Goal: Task Accomplishment & Management: Use online tool/utility

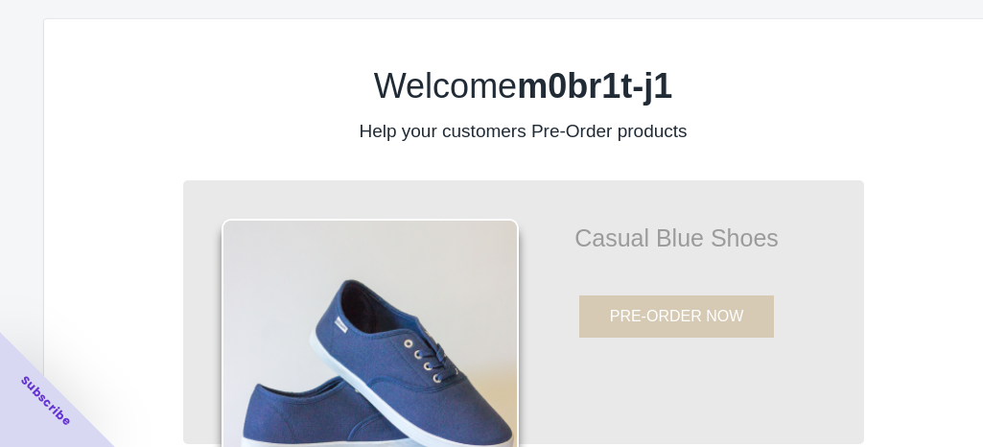
scroll to position [177, 0]
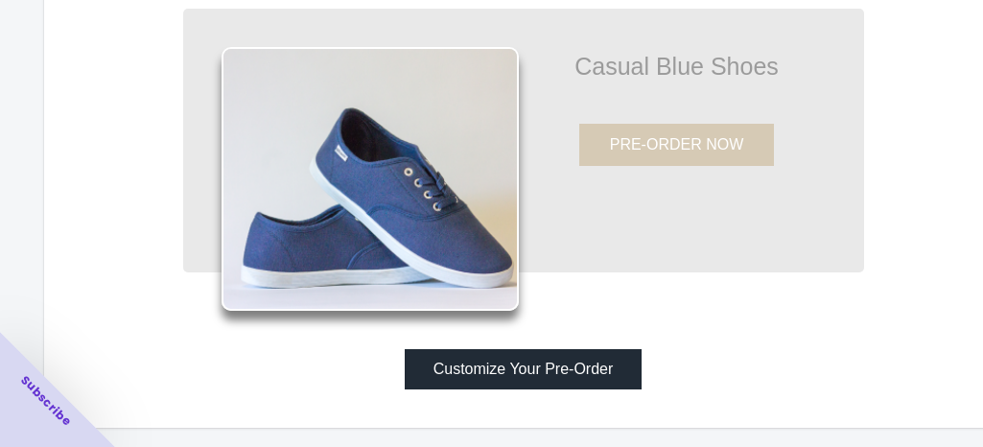
click at [487, 353] on button "Customize Your Pre-Order" at bounding box center [524, 369] width 238 height 40
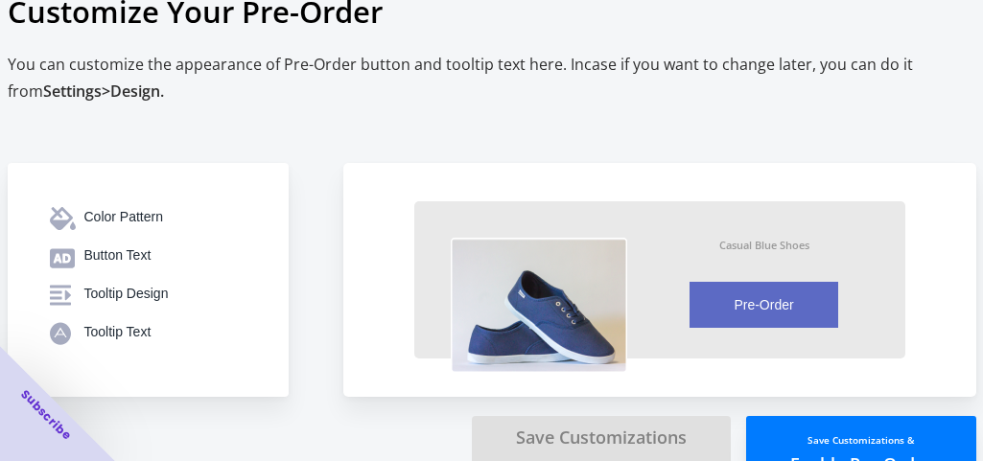
scroll to position [44, 0]
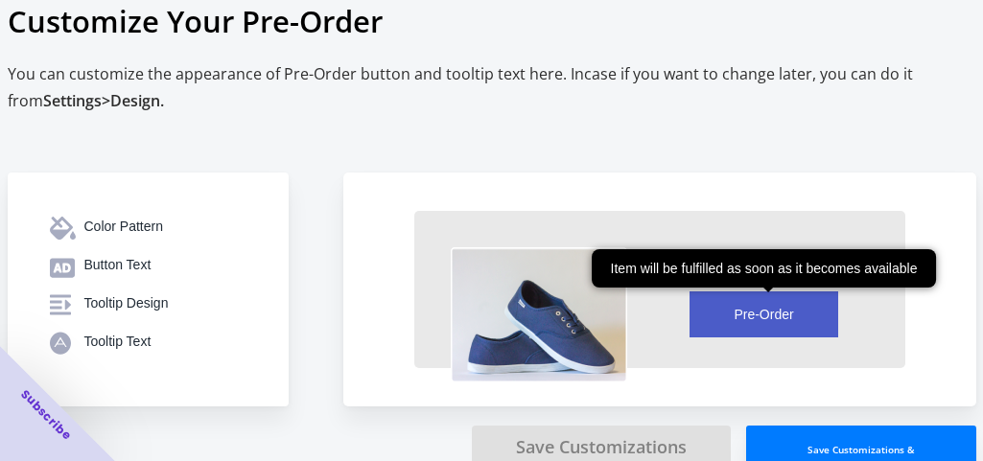
click at [717, 318] on button "Pre-Order" at bounding box center [763, 314] width 149 height 46
drag, startPoint x: 717, startPoint y: 318, endPoint x: 596, endPoint y: 259, distance: 134.6
click at [660, 291] on div "Pre-Order Item will be fulfilled as soon as it becomes available" at bounding box center [764, 314] width 209 height 46
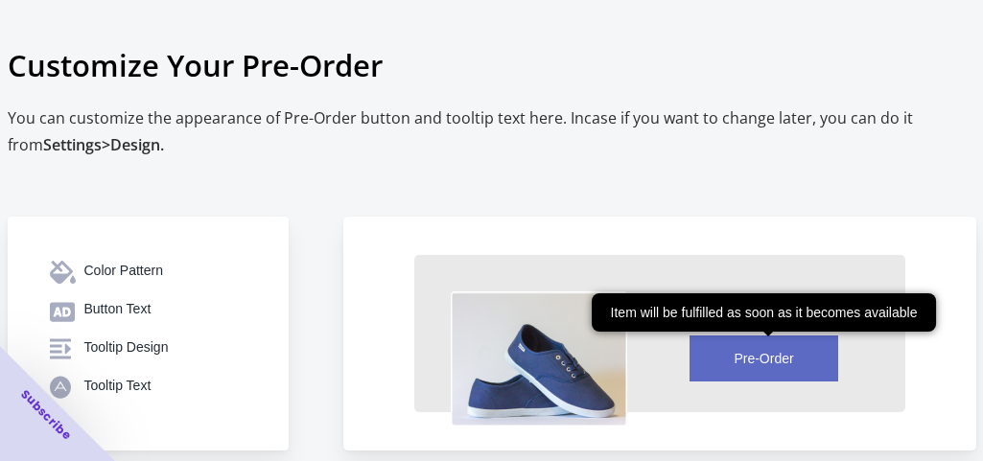
scroll to position [103, 0]
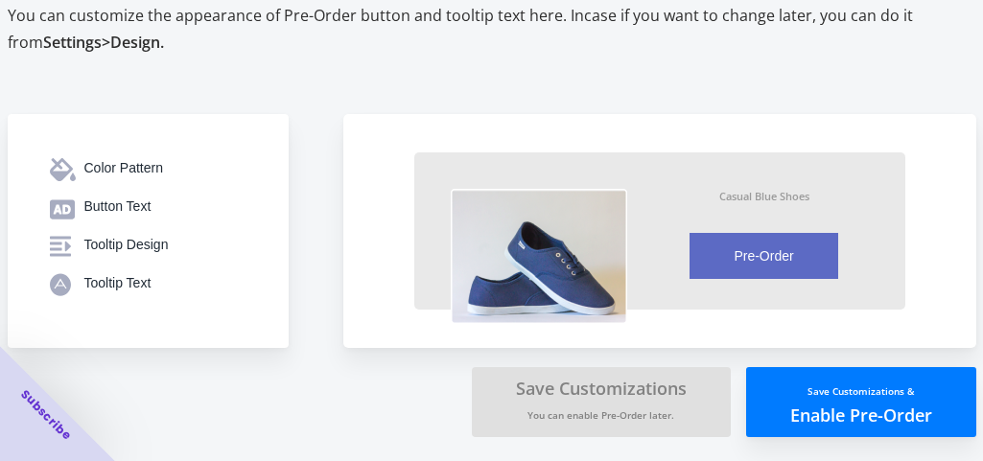
click at [759, 393] on button "Save Customizations & Enable Pre-Order" at bounding box center [861, 402] width 230 height 70
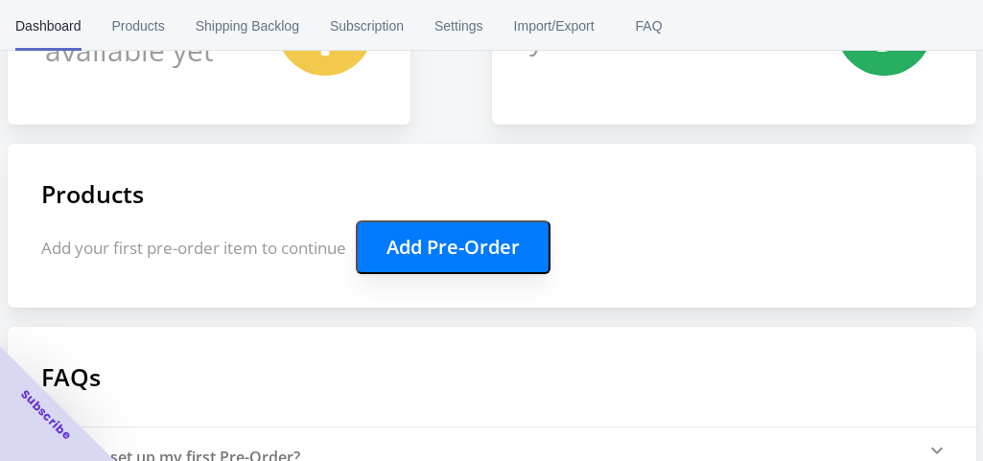
scroll to position [336, 0]
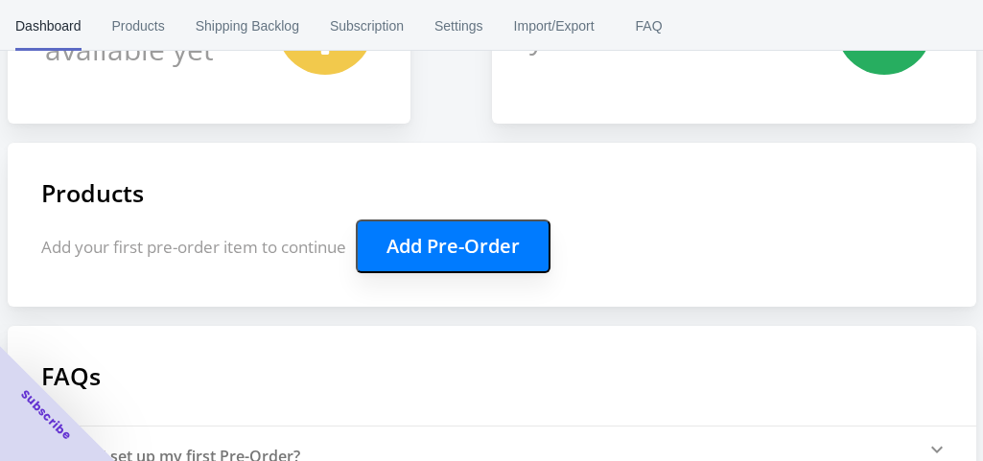
click at [445, 265] on button "Add Pre-Order" at bounding box center [453, 247] width 195 height 54
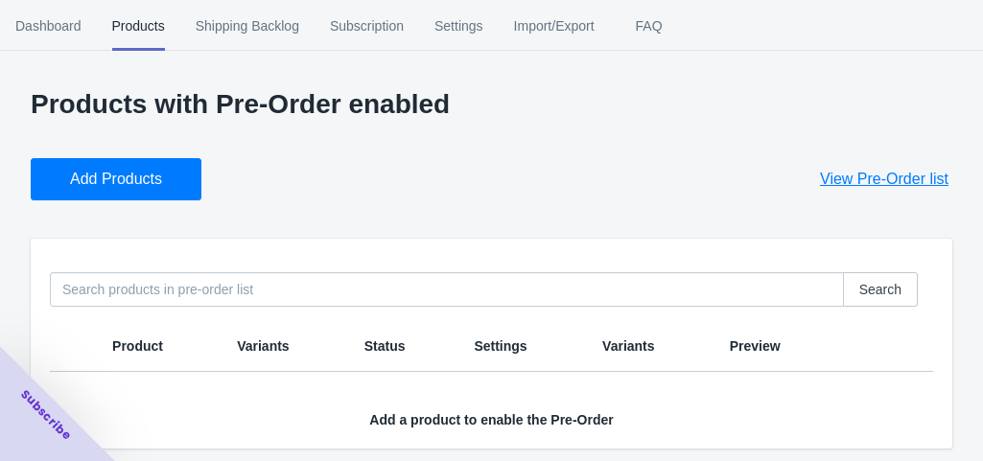
scroll to position [6, 0]
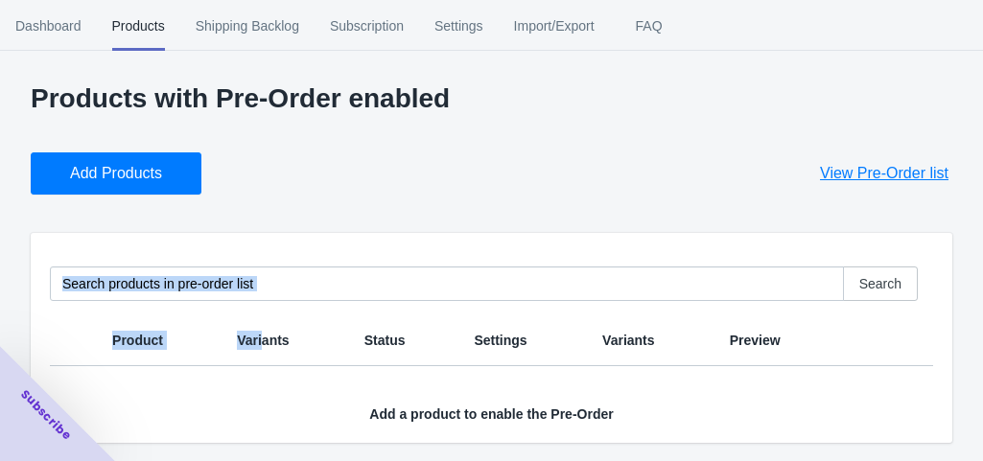
drag, startPoint x: 265, startPoint y: 332, endPoint x: 304, endPoint y: 192, distance: 145.4
click at [304, 192] on div "Products with Pre-Order enabled Add Products View Pre-Order list Search Product…" at bounding box center [491, 263] width 921 height 360
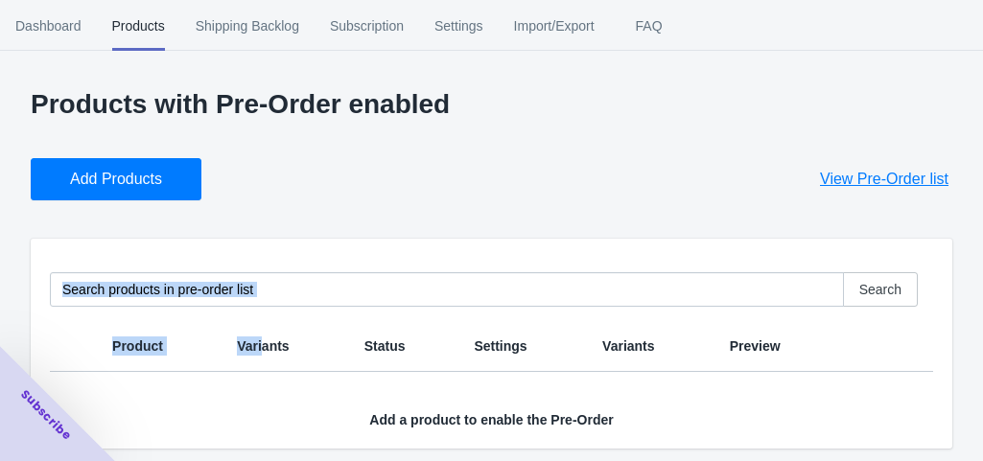
click at [875, 182] on span "View Pre-Order list" at bounding box center [884, 179] width 128 height 19
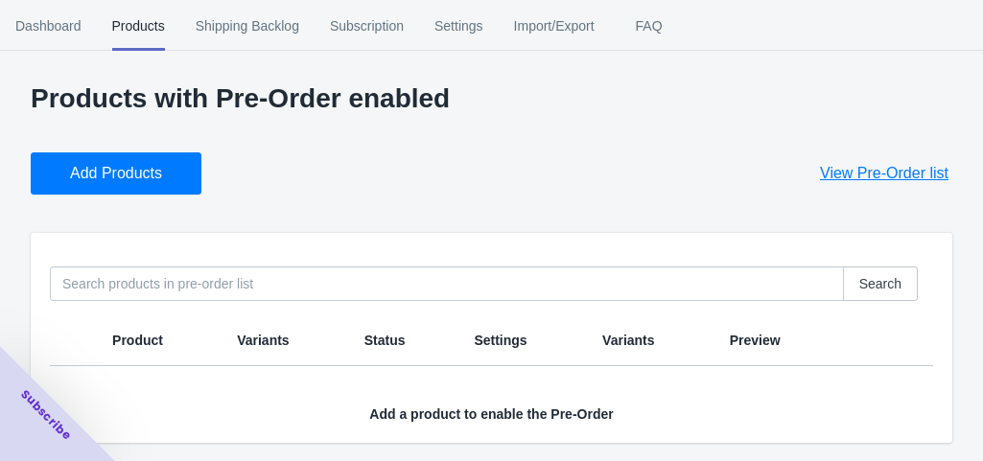
click at [238, 159] on div "Add Products View Pre-Order list" at bounding box center [483, 166] width 937 height 58
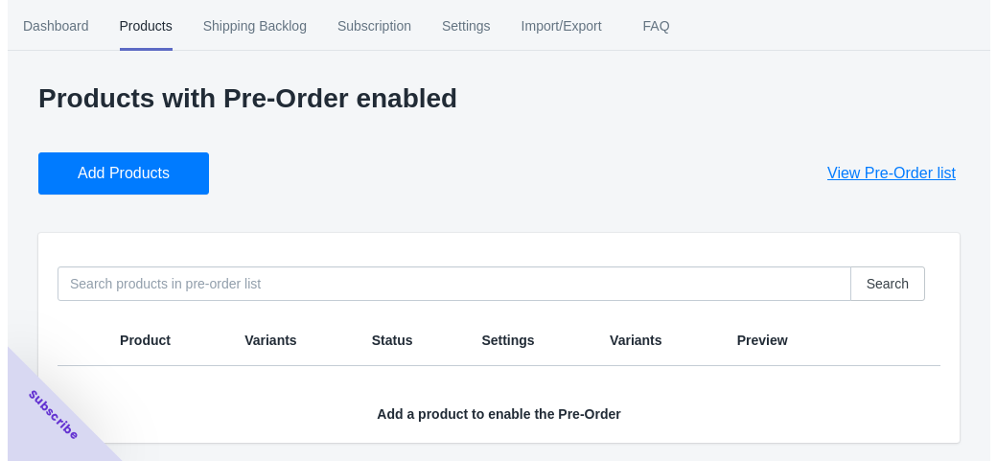
scroll to position [0, 0]
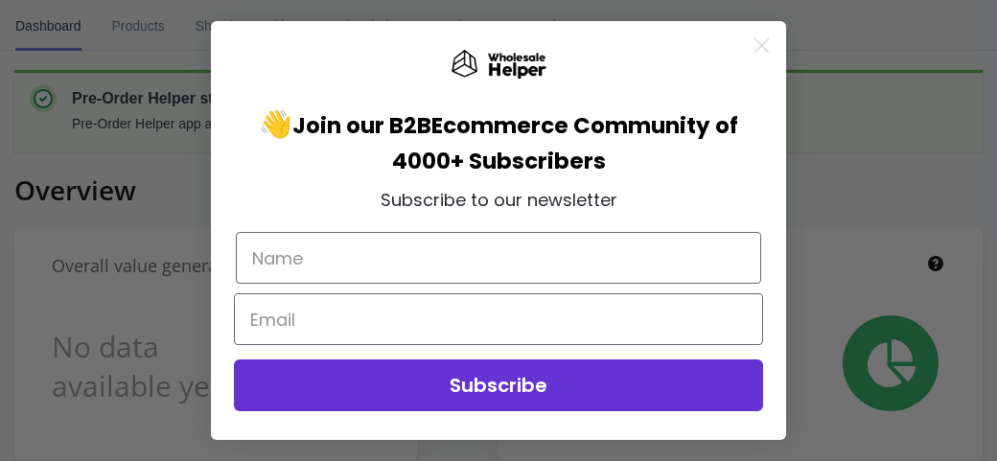
click at [518, 388] on button "Subscribe" at bounding box center [498, 386] width 529 height 52
click at [777, 41] on circle "Close dialog" at bounding box center [762, 46] width 32 height 32
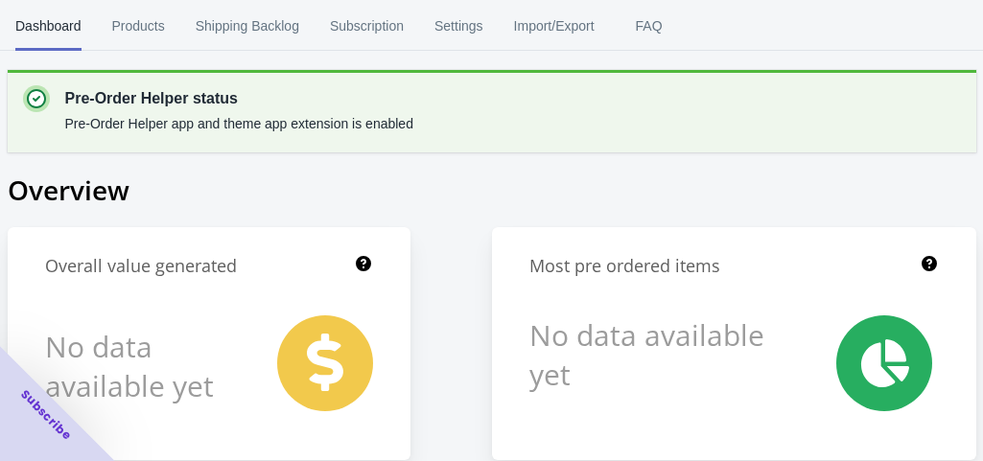
scroll to position [274, 0]
click at [121, 23] on span "Products" at bounding box center [138, 26] width 53 height 50
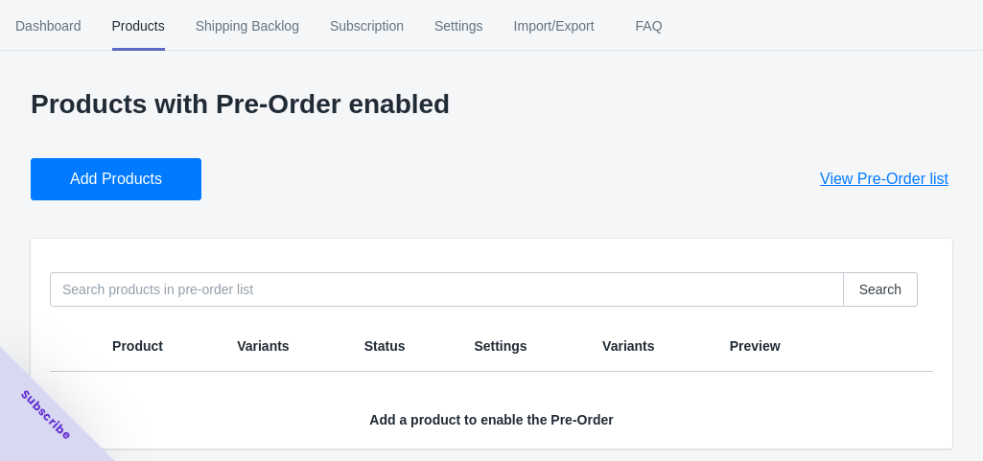
click at [143, 168] on button "Add Products" at bounding box center [116, 179] width 171 height 42
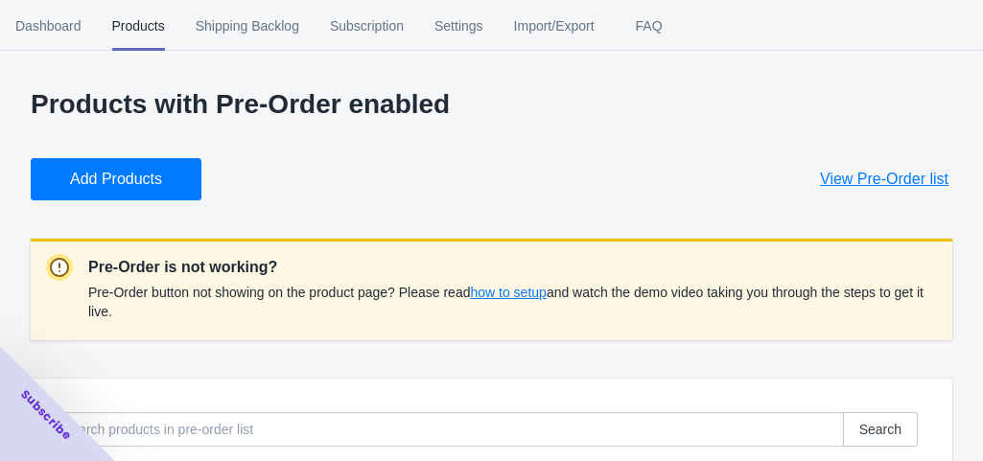
scroll to position [170, 0]
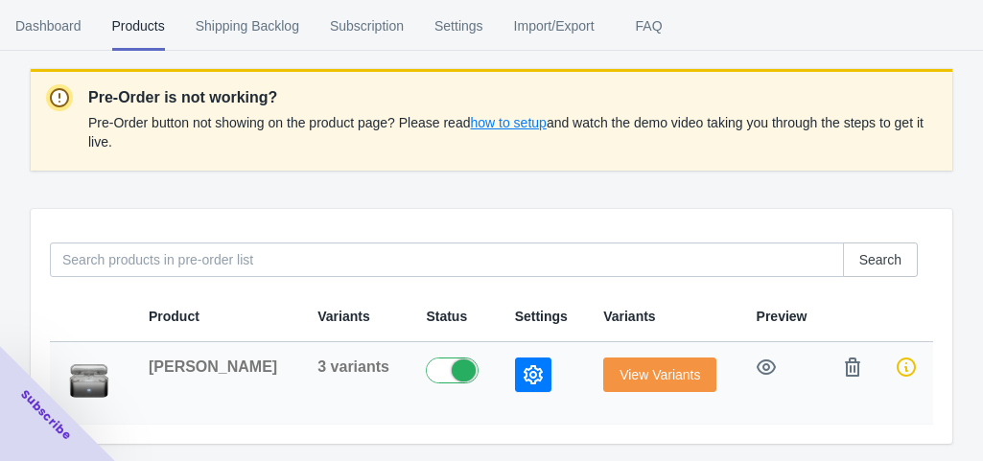
click at [426, 360] on label at bounding box center [457, 369] width 62 height 23
click at [426, 365] on label at bounding box center [457, 369] width 62 height 23
checkbox input "true"
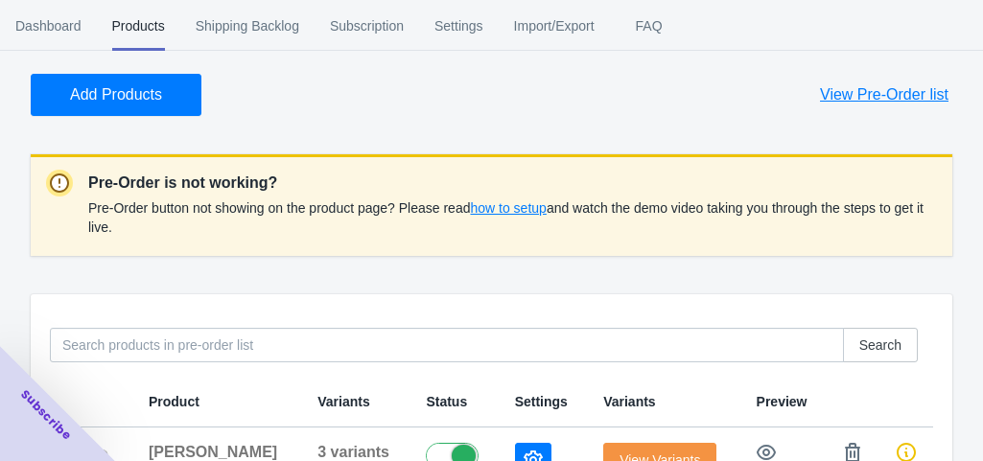
scroll to position [83, 0]
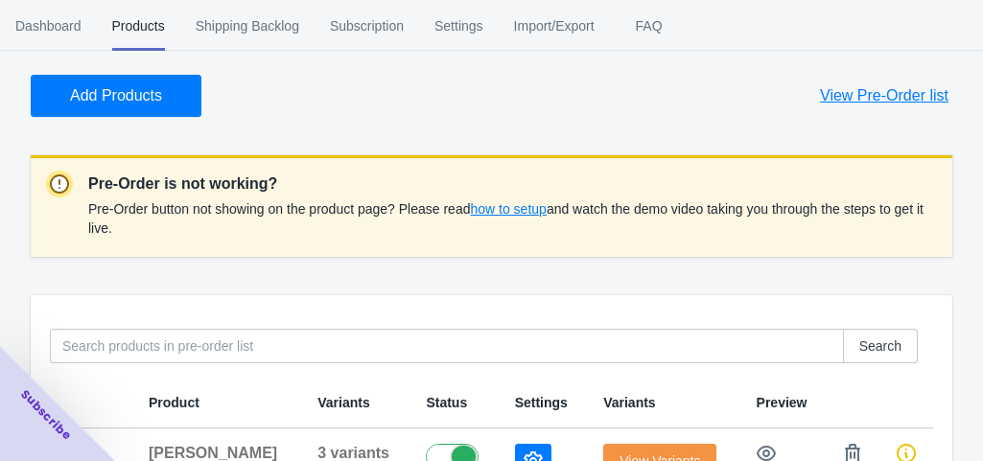
click at [508, 201] on span "how to setup" at bounding box center [508, 208] width 76 height 15
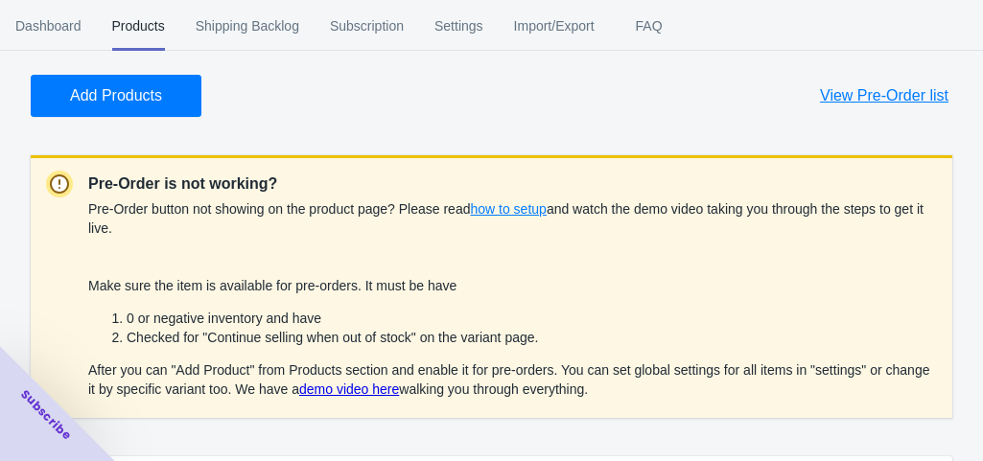
click at [345, 393] on link "demo video here" at bounding box center [349, 389] width 100 height 15
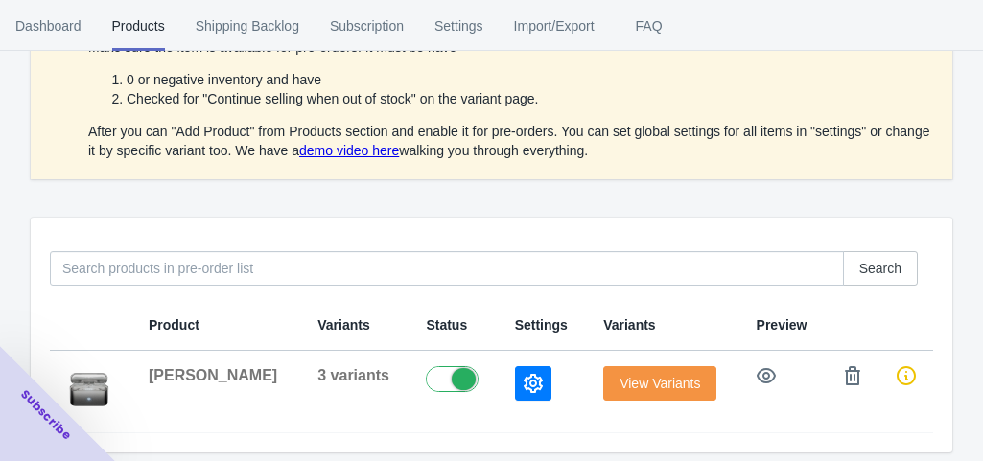
scroll to position [331, 0]
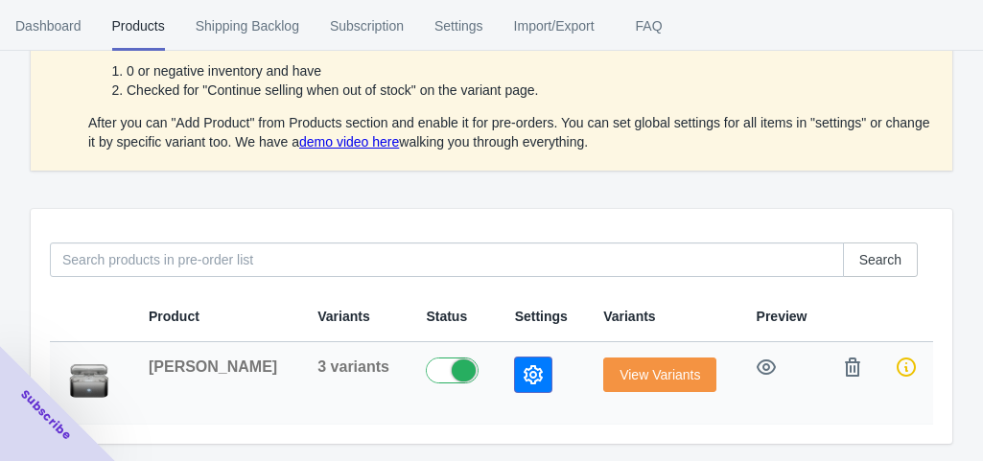
click at [523, 371] on icon "button" at bounding box center [532, 374] width 19 height 19
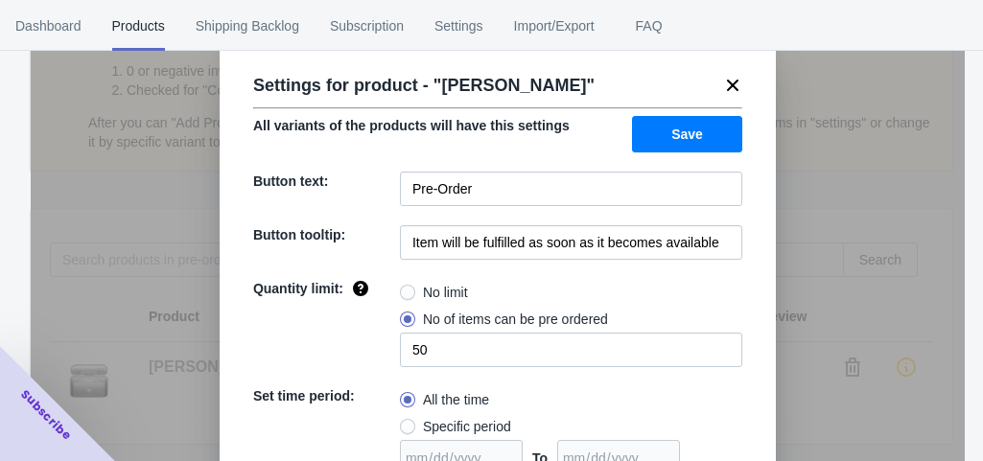
scroll to position [24, 0]
click at [717, 74] on div "Settings for product - " Robo Earbuds "" at bounding box center [490, 79] width 504 height 46
click at [727, 89] on icon at bounding box center [732, 86] width 19 height 19
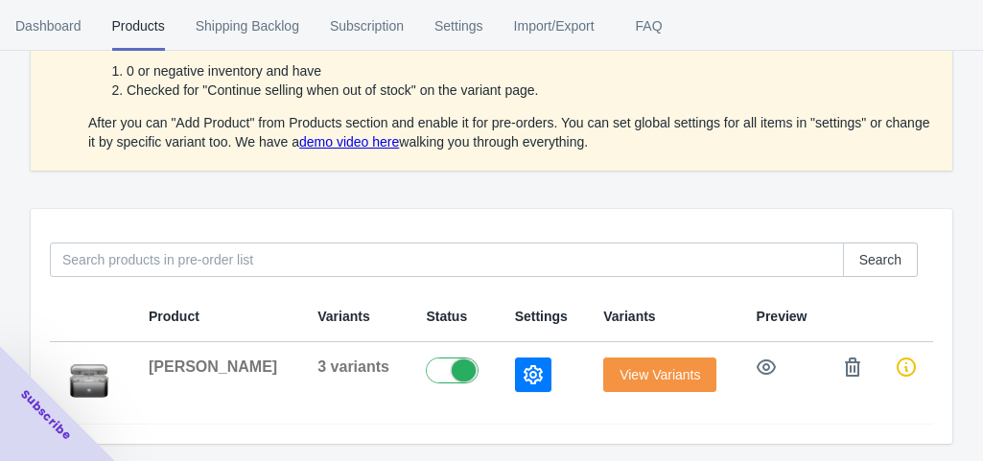
click at [338, 139] on link "demo video here" at bounding box center [349, 141] width 100 height 15
click at [523, 373] on icon "button" at bounding box center [532, 374] width 19 height 19
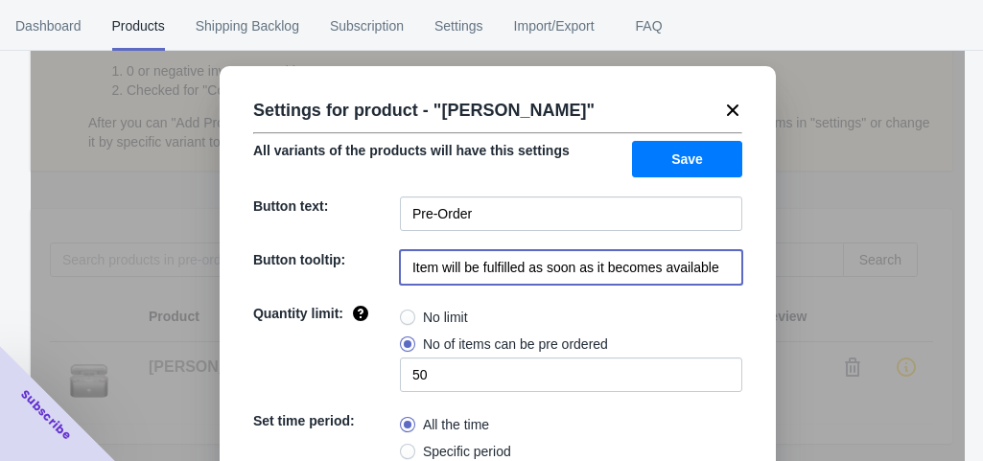
drag, startPoint x: 705, startPoint y: 271, endPoint x: 292, endPoint y: 286, distance: 412.5
click at [406, 279] on input "Item will be fulfilled as soon as it becomes available" at bounding box center [571, 267] width 342 height 35
click at [428, 274] on input "e" at bounding box center [571, 267] width 342 height 35
type input "e"
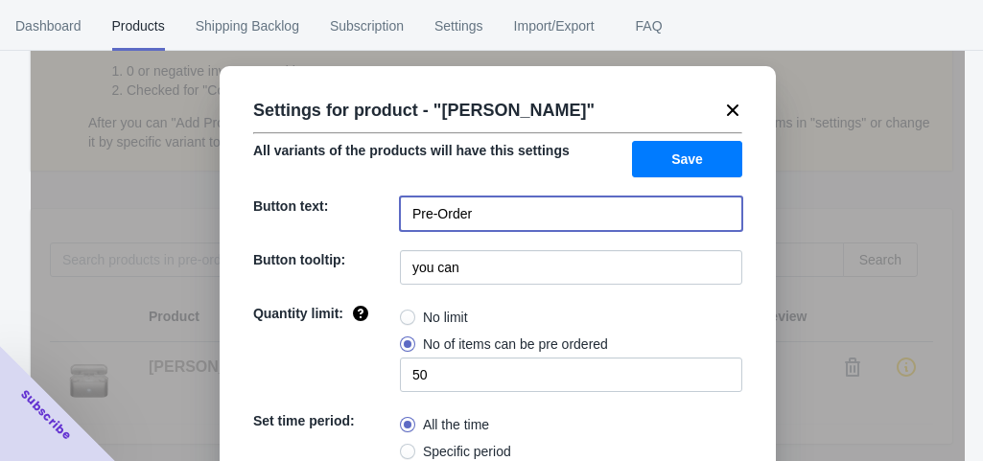
drag, startPoint x: 459, startPoint y: 210, endPoint x: 362, endPoint y: 203, distance: 97.1
click at [362, 203] on div "Button text: Pre-Order" at bounding box center [497, 214] width 489 height 35
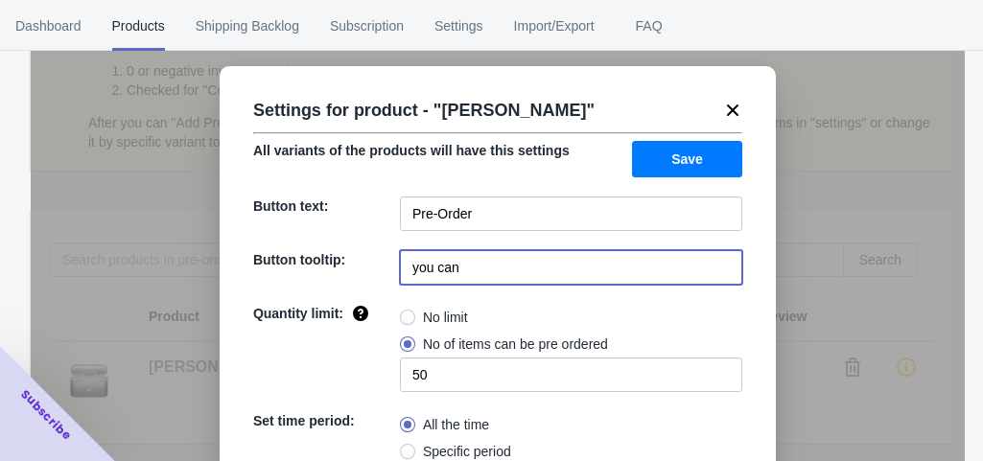
click at [468, 270] on input "you can" at bounding box center [571, 267] width 342 height 35
paste input "Pre-Orde"
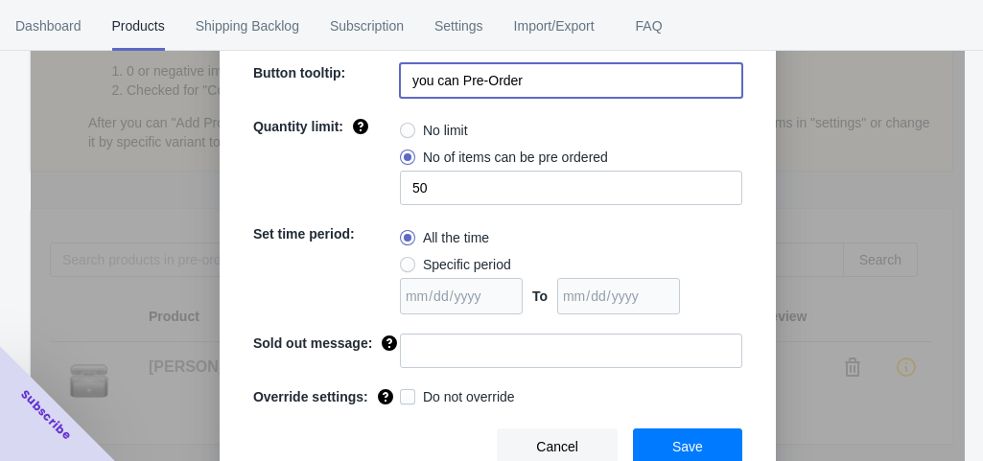
type input "you can Pre-Order"
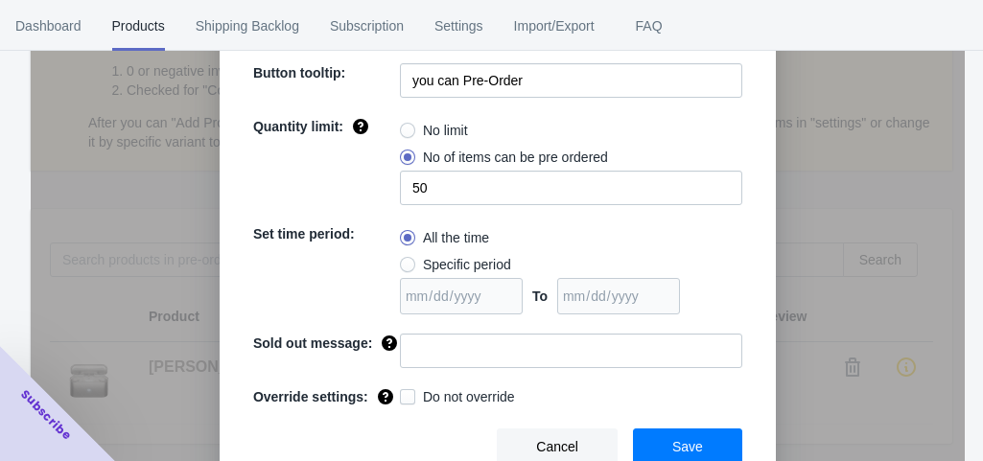
click at [721, 449] on button "Save" at bounding box center [687, 447] width 109 height 36
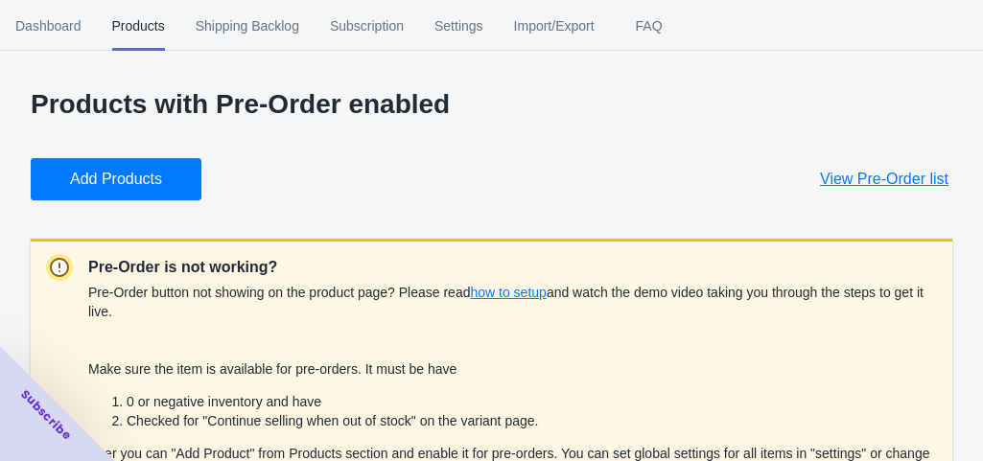
scroll to position [331, 0]
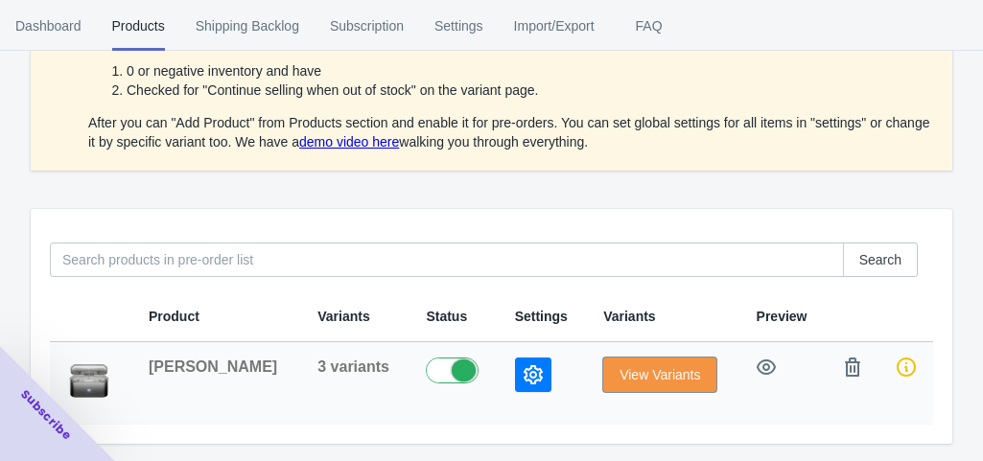
click at [635, 360] on button "View Variants" at bounding box center [659, 375] width 113 height 35
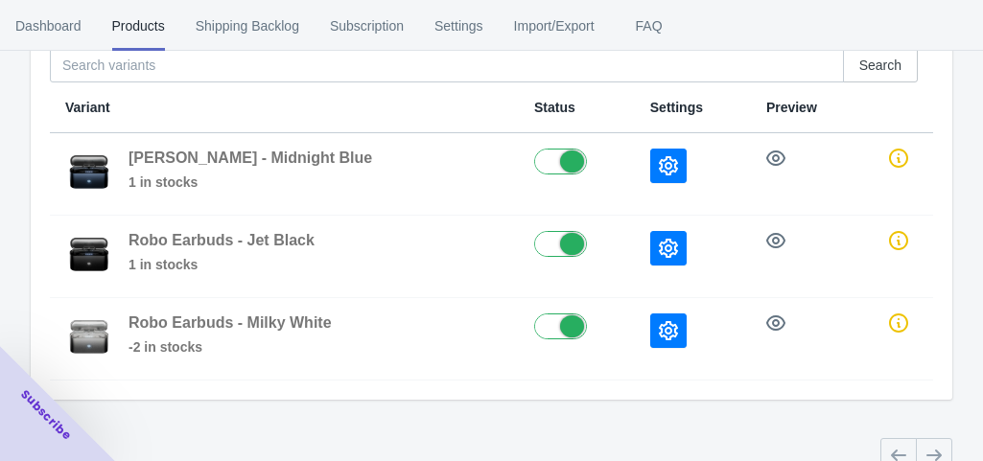
scroll to position [174, 0]
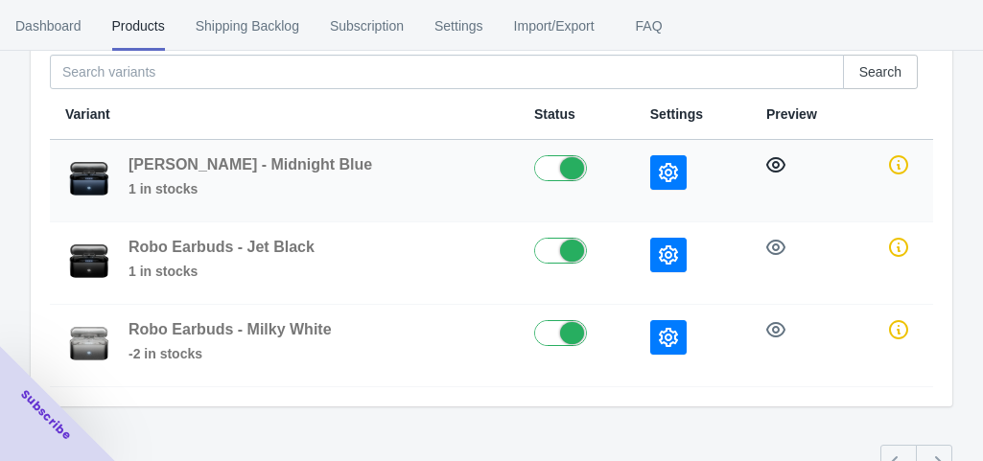
click at [766, 166] on icon "button" at bounding box center [775, 164] width 19 height 19
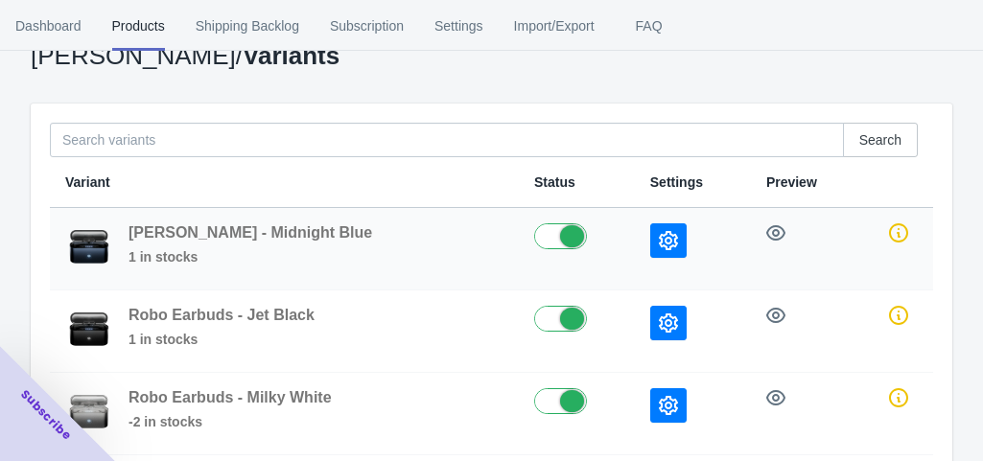
scroll to position [105, 0]
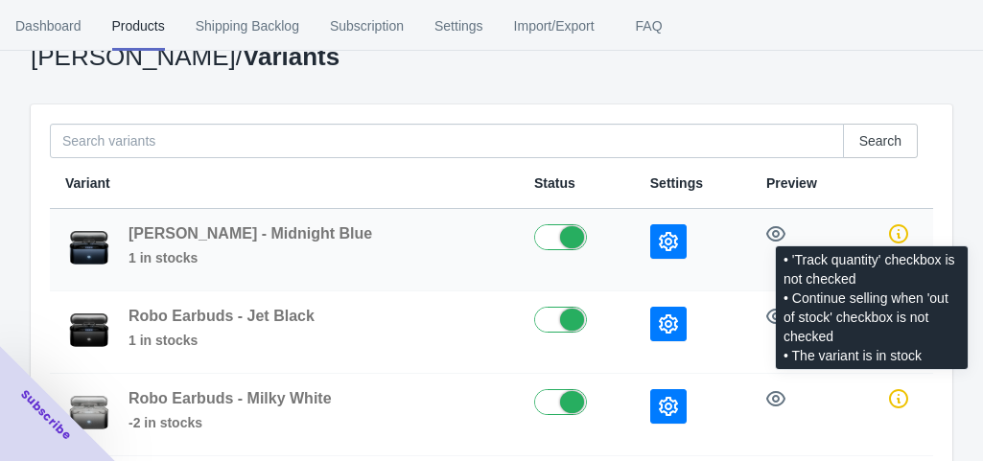
click at [880, 225] on span at bounding box center [898, 233] width 38 height 19
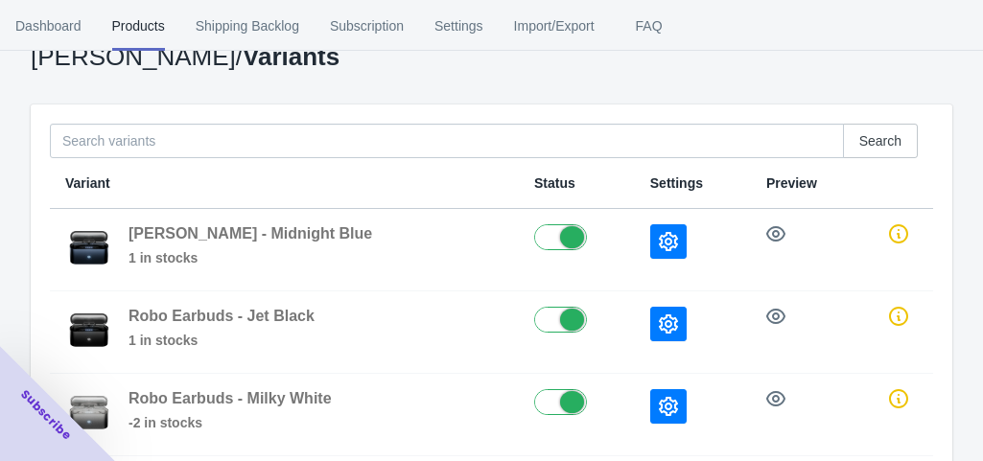
scroll to position [0, 0]
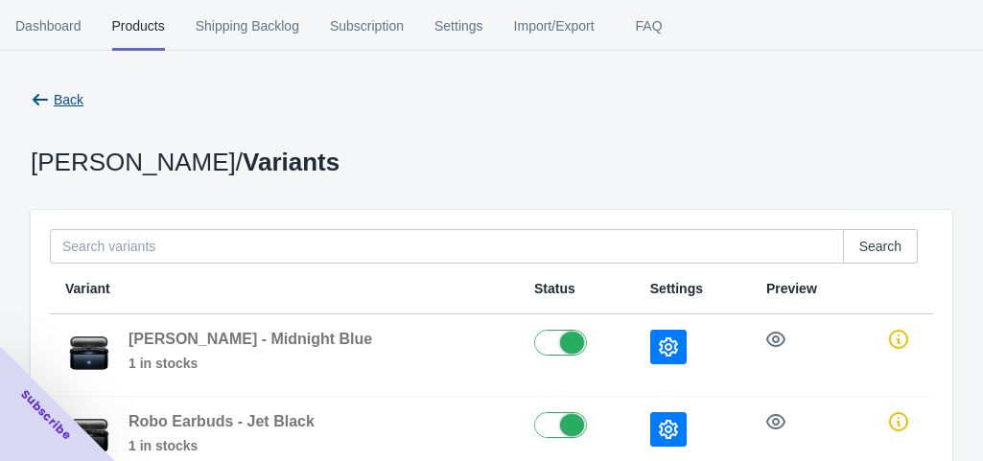
click at [46, 97] on icon "button" at bounding box center [40, 99] width 19 height 19
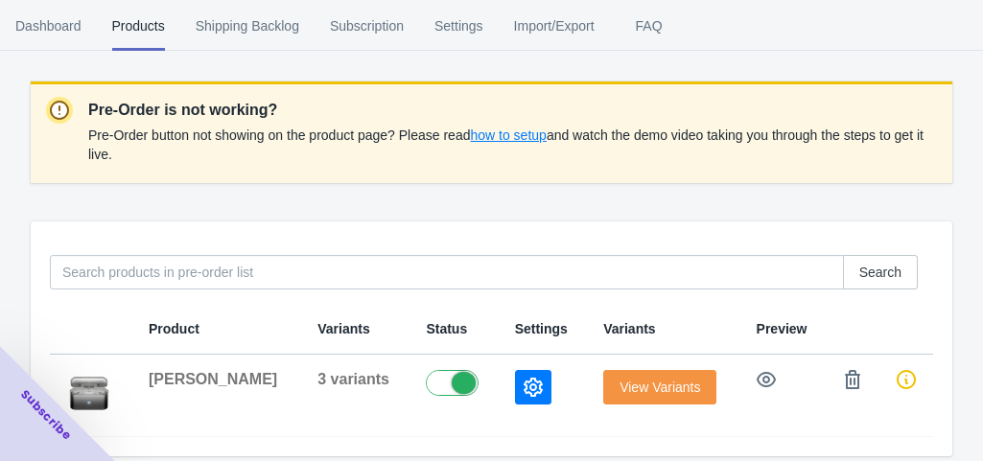
scroll to position [170, 0]
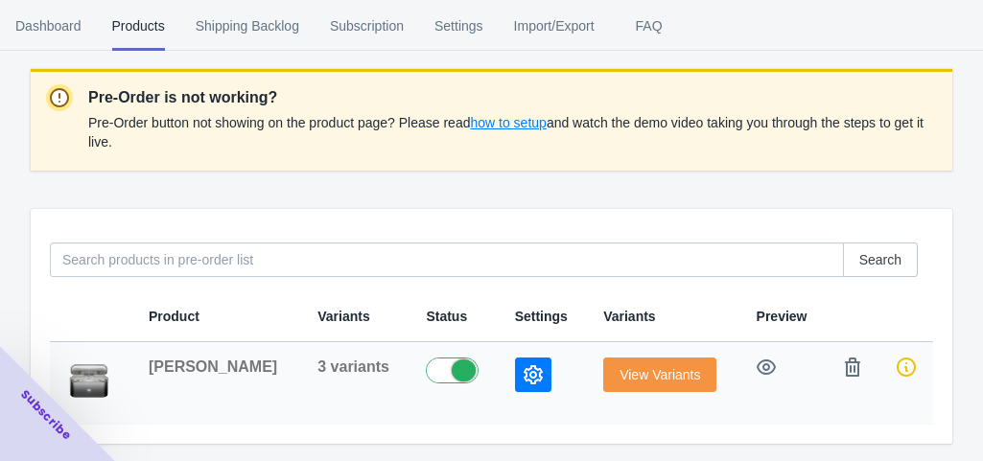
click at [638, 361] on button "View Variants" at bounding box center [659, 375] width 113 height 35
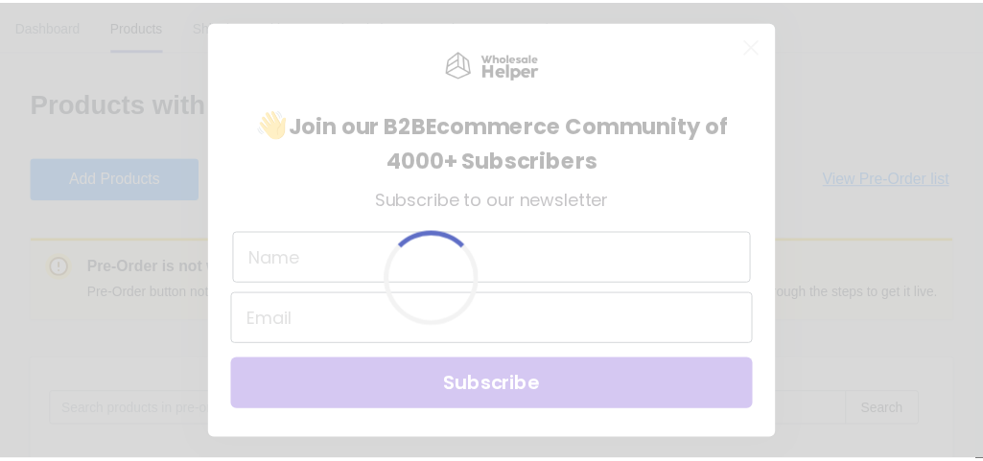
scroll to position [146, 0]
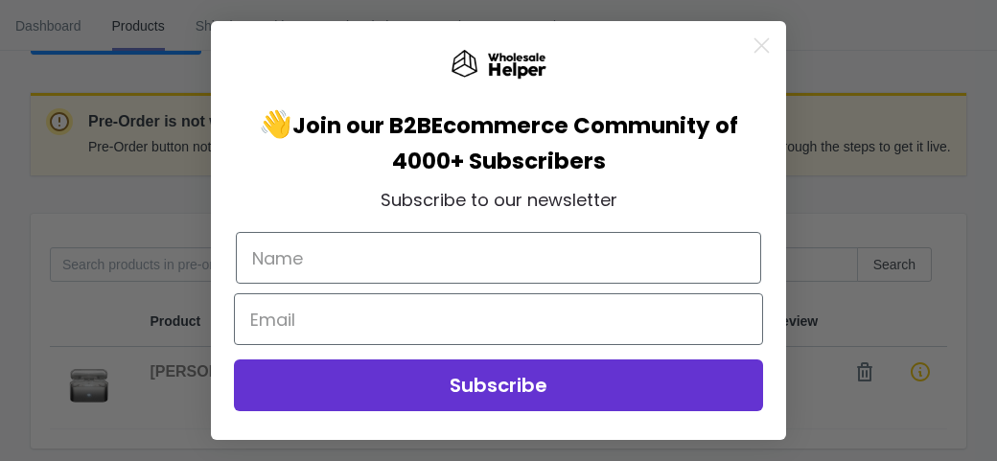
click at [754, 51] on circle "Close dialog" at bounding box center [762, 46] width 32 height 32
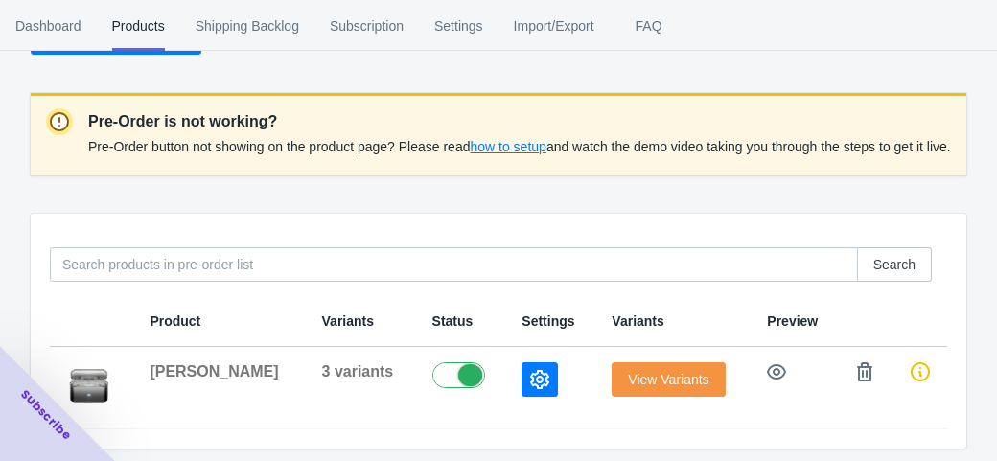
click at [774, 32] on div "Close dialog 👋 Join our B2B Ecommerce Community of 4000+ Subscribers Subscribe …" at bounding box center [499, 231] width 614 height 458
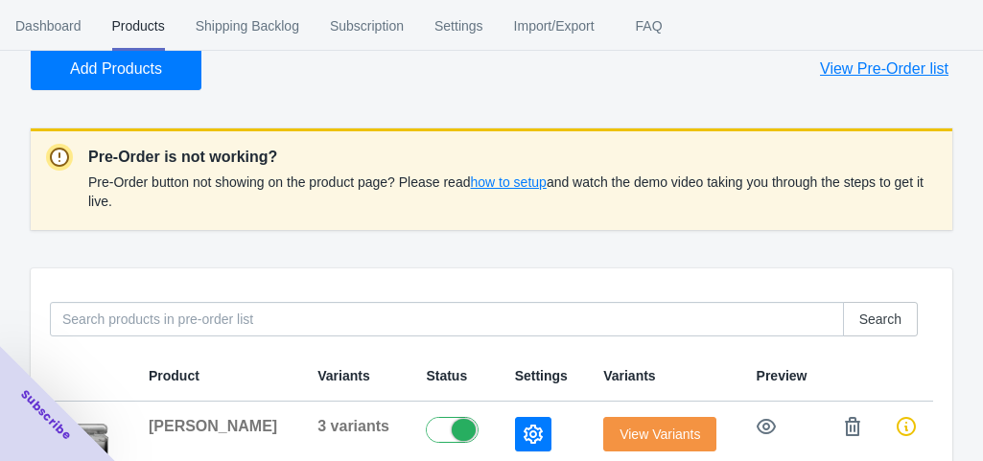
scroll to position [170, 0]
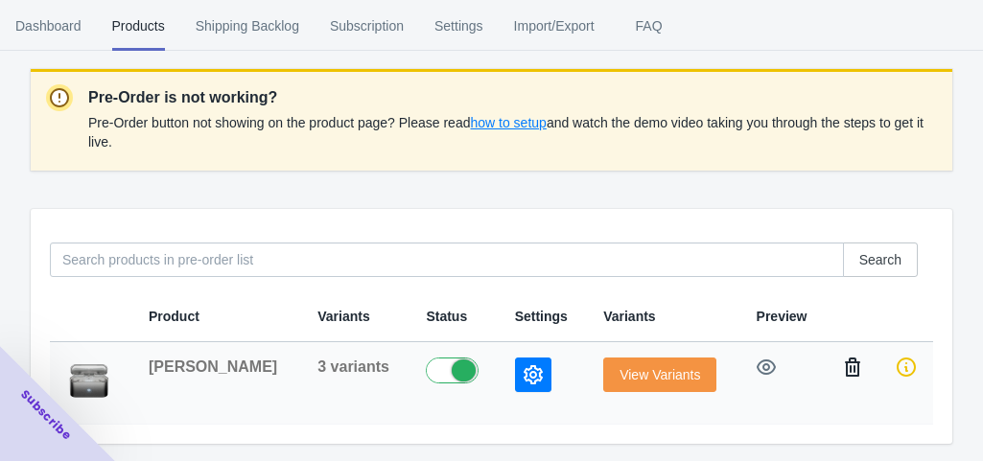
click at [850, 364] on icon "button" at bounding box center [852, 367] width 15 height 19
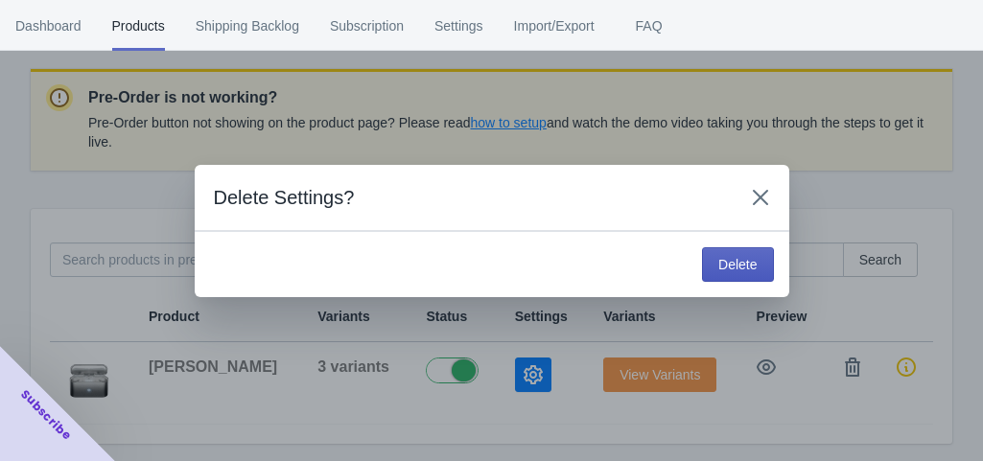
click at [757, 269] on button "Delete" at bounding box center [737, 264] width 71 height 35
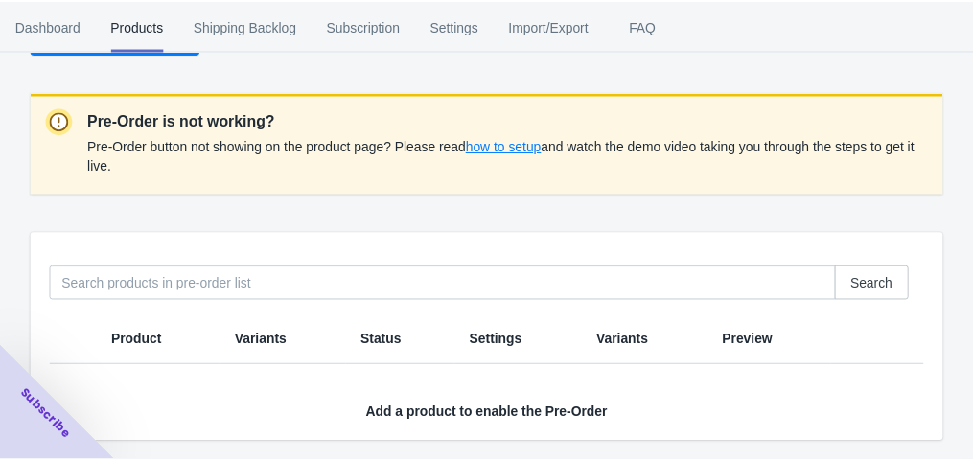
scroll to position [0, 0]
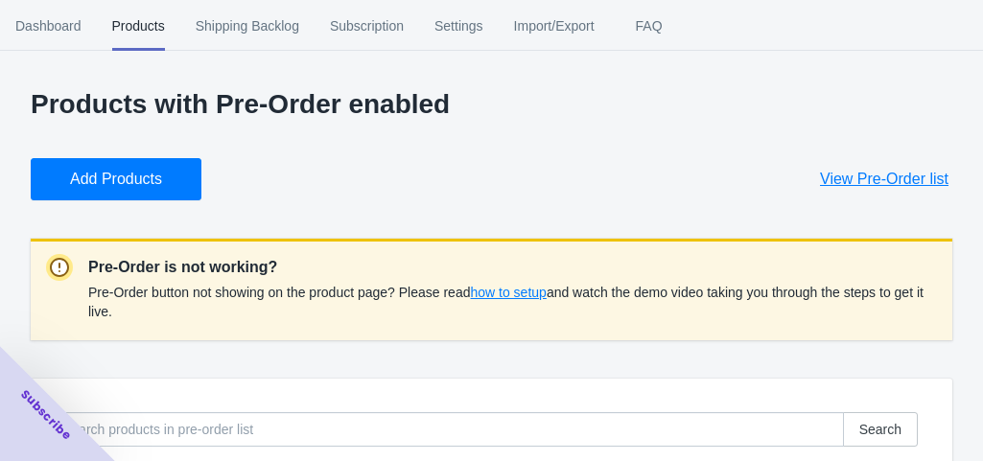
click at [147, 185] on span "Add Products" at bounding box center [116, 179] width 92 height 19
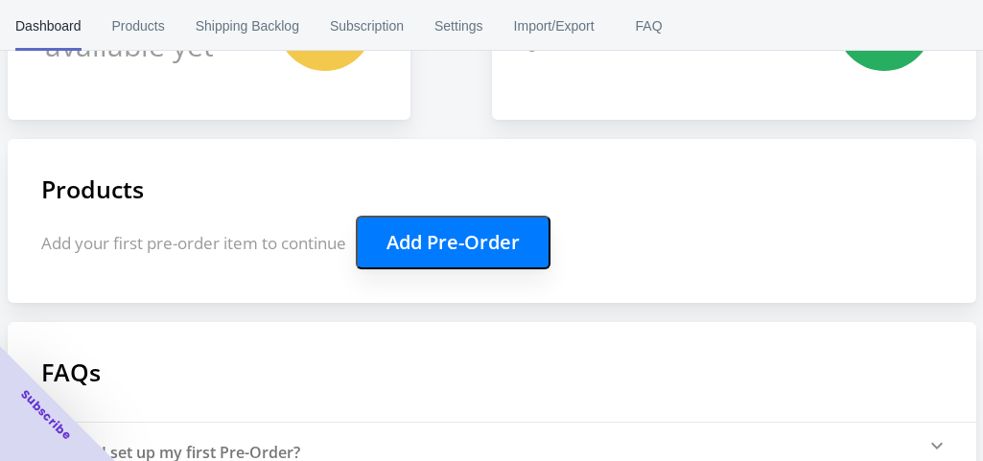
scroll to position [337, 0]
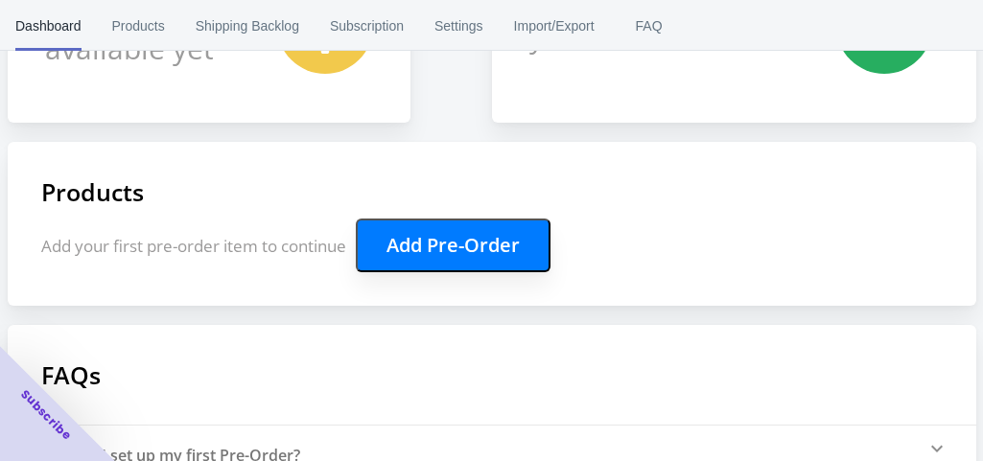
click at [396, 251] on button "Add Pre-Order" at bounding box center [453, 246] width 195 height 54
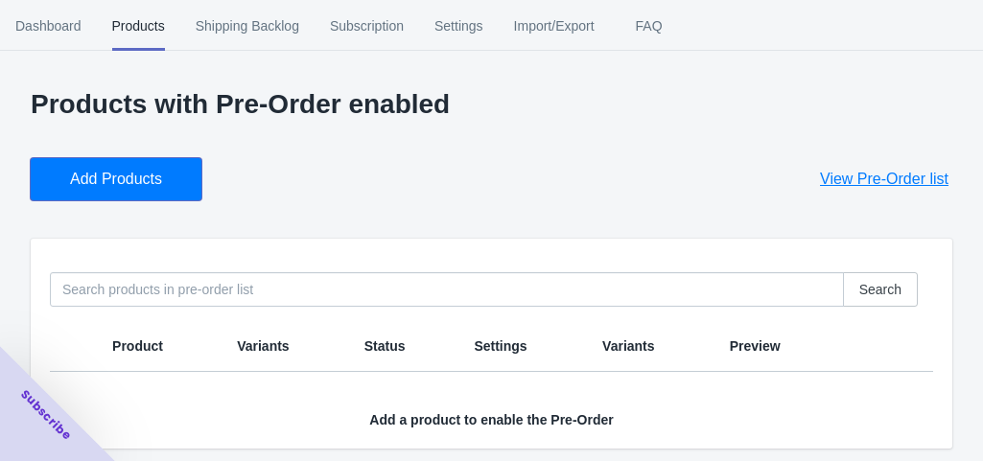
click at [156, 182] on span "Add Products" at bounding box center [116, 179] width 92 height 19
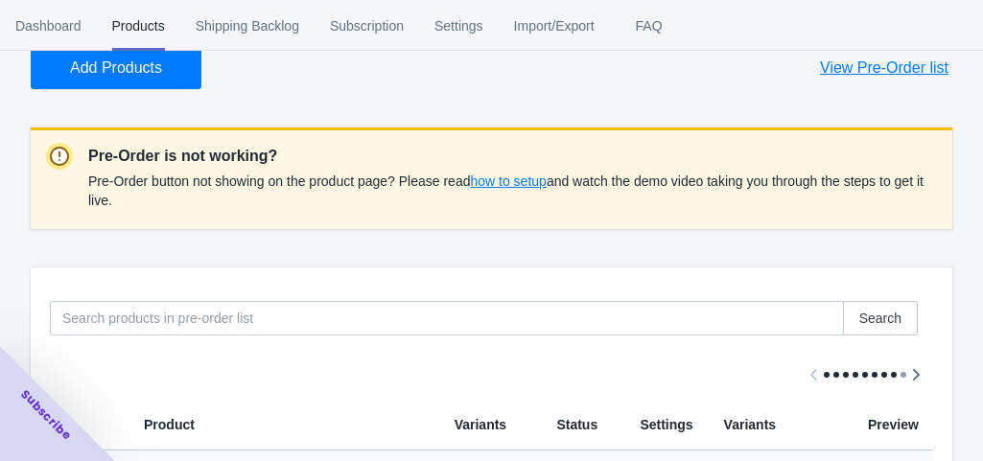
scroll to position [123, 0]
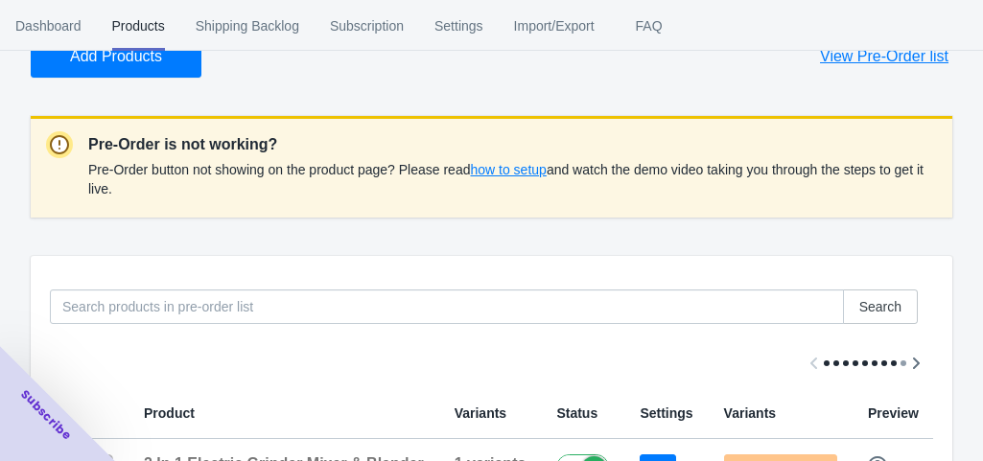
click at [497, 177] on span "how to setup" at bounding box center [508, 169] width 76 height 15
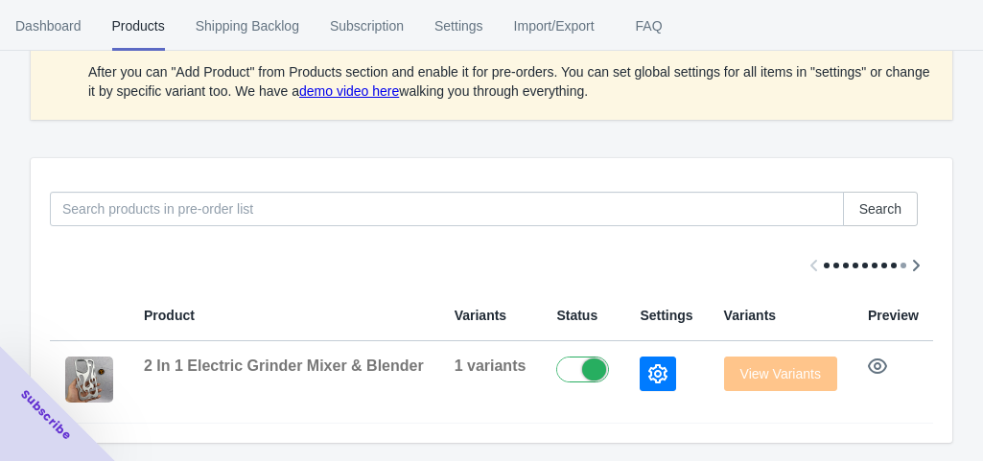
scroll to position [395, 0]
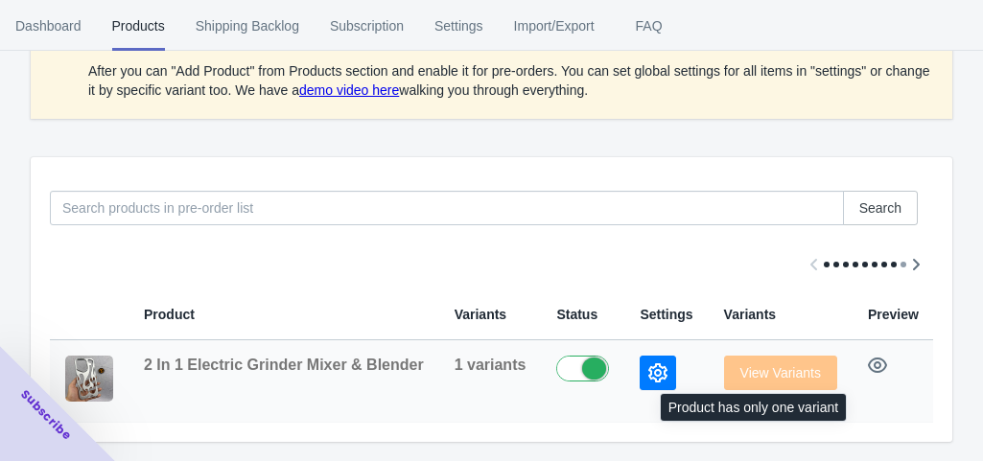
click at [780, 365] on span "View Variants" at bounding box center [780, 372] width 113 height 15
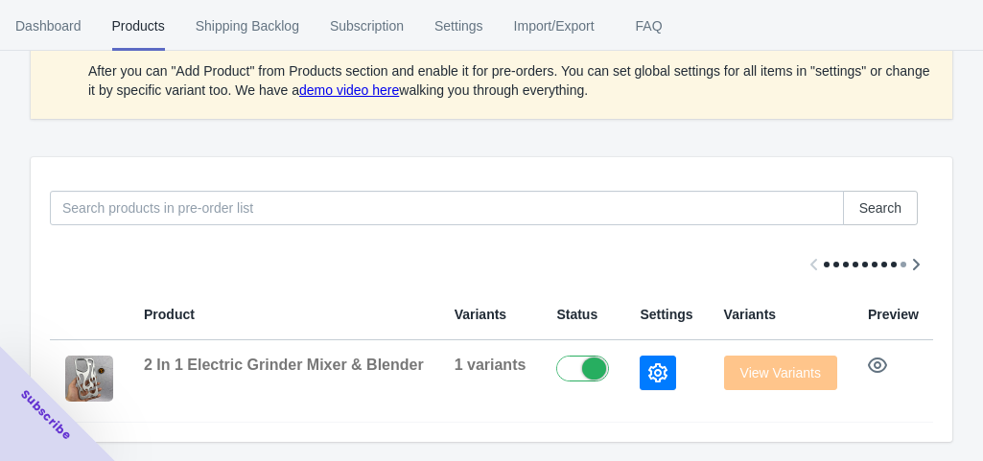
click at [724, 307] on span "Variants" at bounding box center [750, 314] width 52 height 15
click at [860, 348] on button "button" at bounding box center [877, 365] width 35 height 35
click at [916, 256] on icon "Scroll table right one column" at bounding box center [915, 264] width 19 height 19
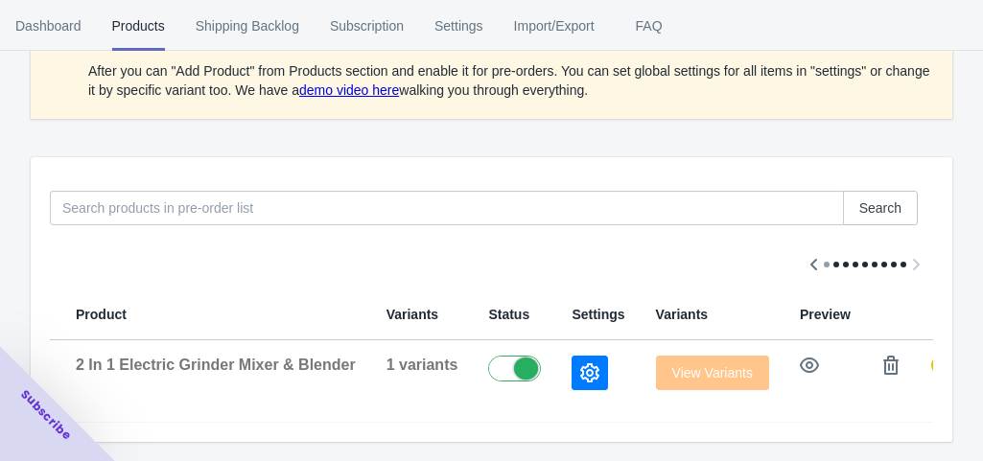
click at [916, 256] on div at bounding box center [491, 265] width 883 height 50
drag, startPoint x: 803, startPoint y: 241, endPoint x: 811, endPoint y: 248, distance: 10.8
click at [811, 248] on button "Scroll table left one column" at bounding box center [814, 264] width 35 height 35
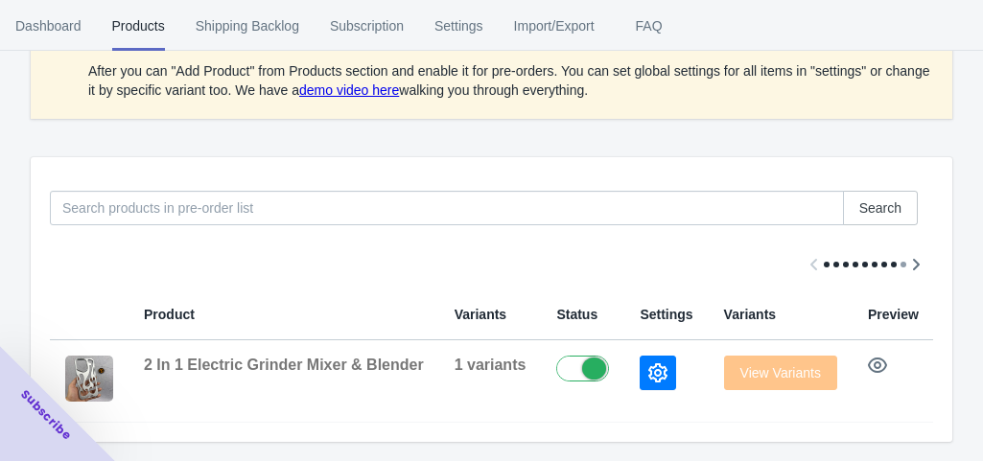
click at [811, 248] on div at bounding box center [491, 265] width 883 height 50
click at [860, 364] on button "button" at bounding box center [877, 365] width 35 height 35
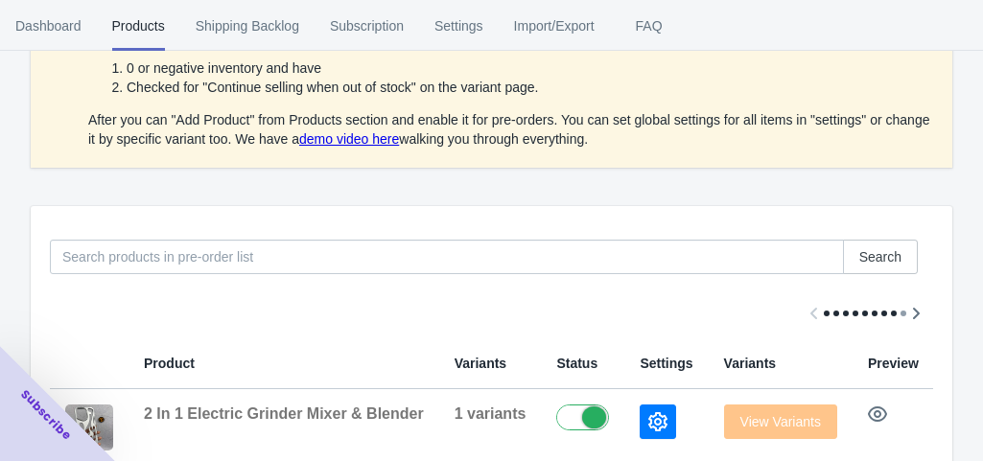
scroll to position [395, 0]
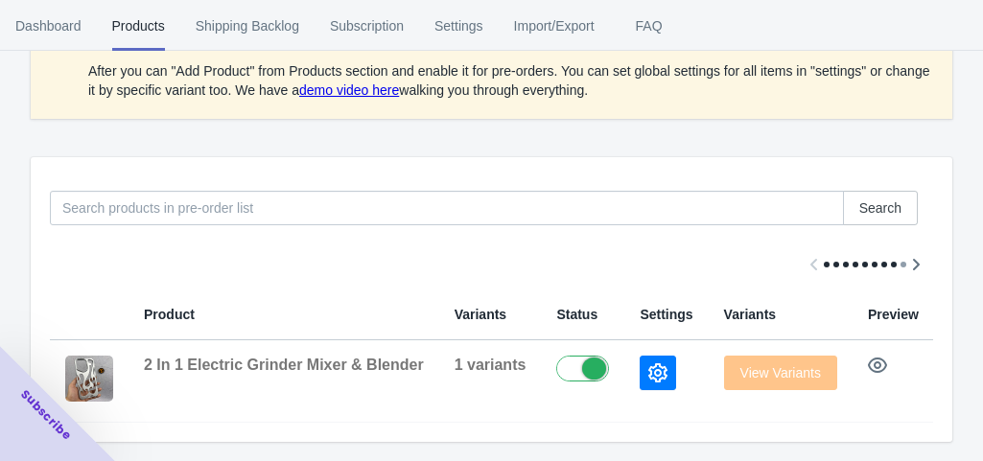
click at [737, 307] on span "Variants" at bounding box center [750, 314] width 52 height 15
click at [868, 360] on icon "button" at bounding box center [877, 365] width 19 height 19
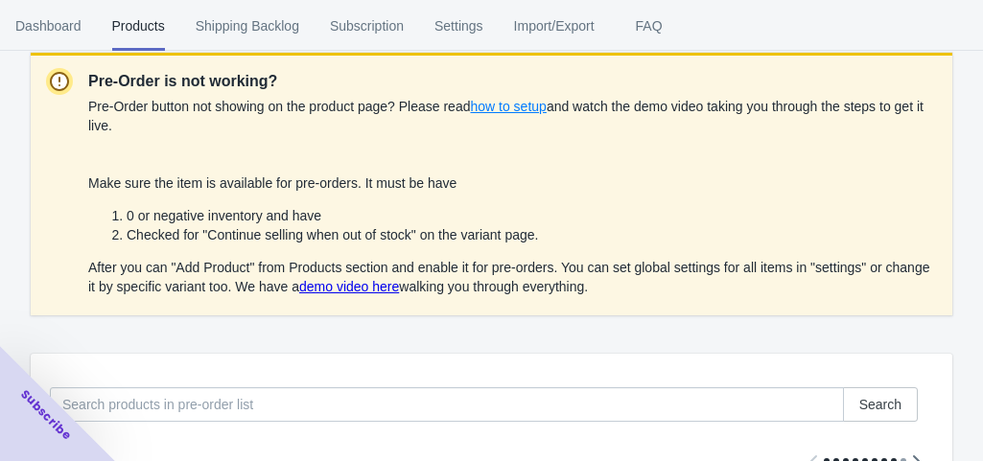
scroll to position [130, 0]
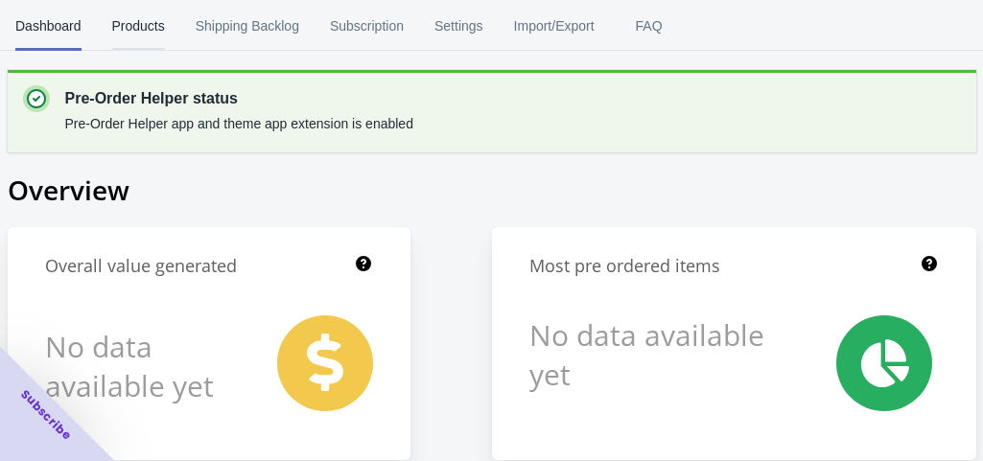
click at [163, 14] on button "Products" at bounding box center [138, 26] width 83 height 50
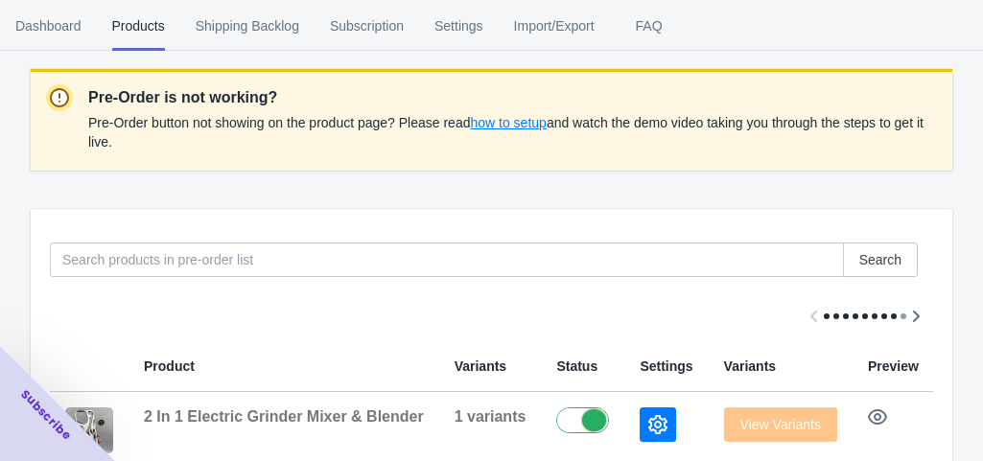
scroll to position [234, 0]
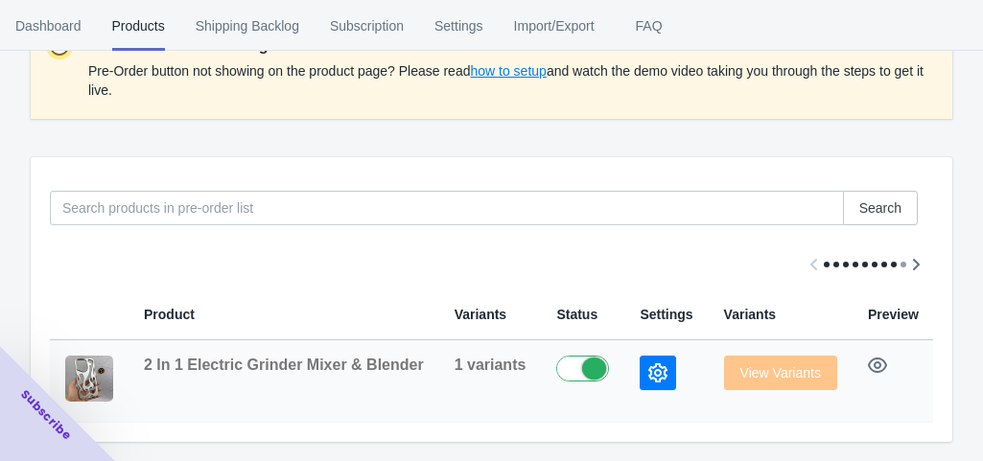
click at [313, 340] on td "2 In 1 Electric Grinder Mixer & Blender" at bounding box center [283, 381] width 311 height 82
click at [941, 363] on button "button" at bounding box center [958, 365] width 35 height 35
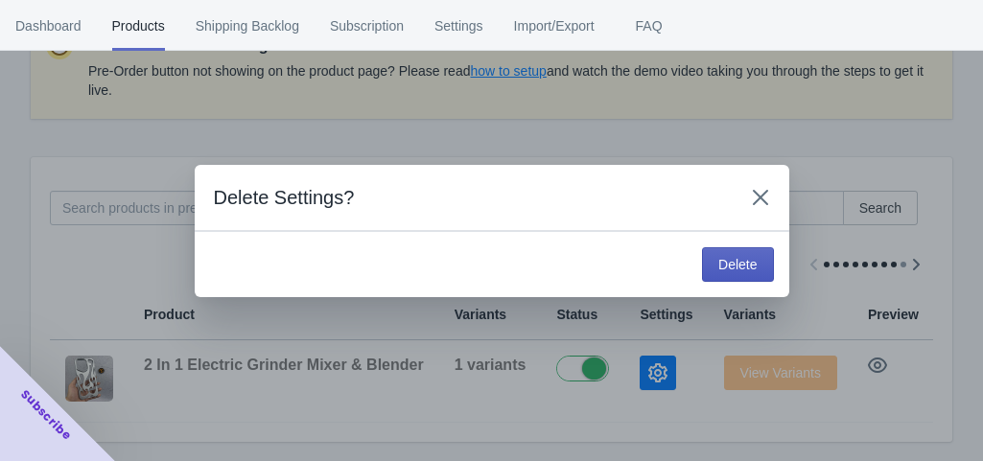
click at [740, 264] on span "Delete" at bounding box center [737, 264] width 38 height 15
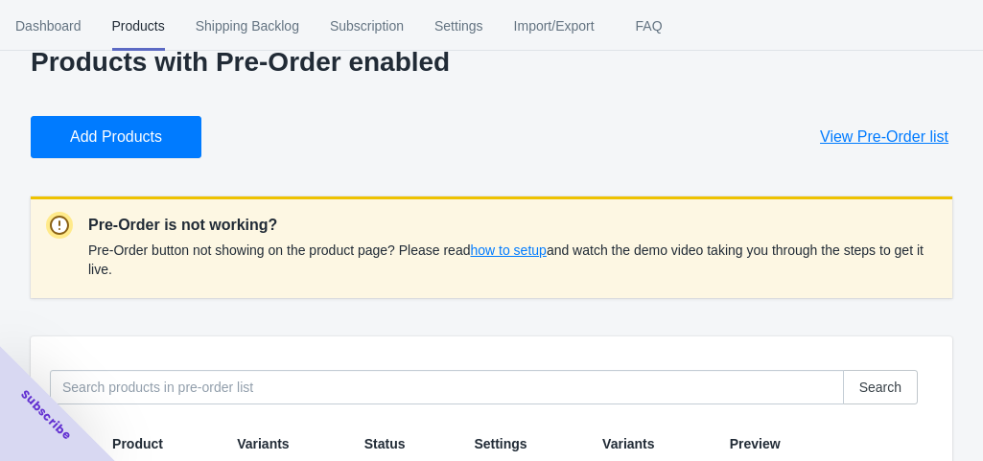
scroll to position [0, 0]
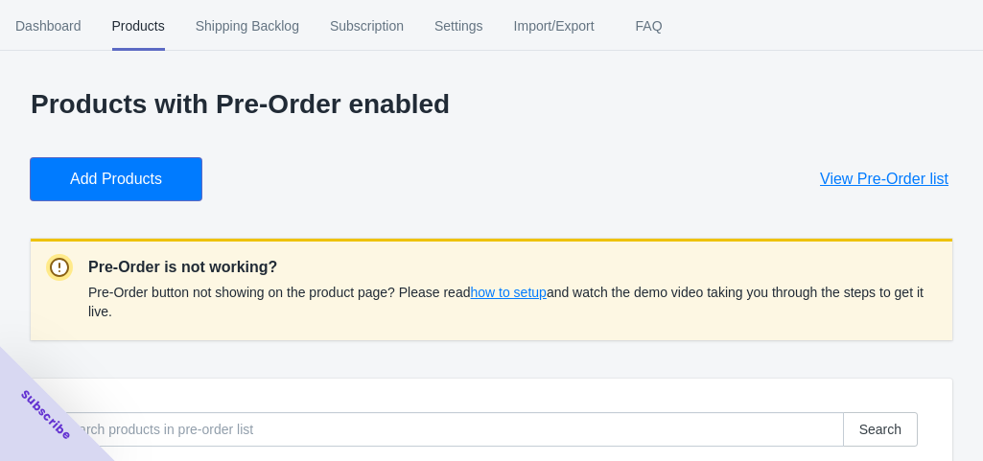
click at [153, 182] on span "Add Products" at bounding box center [116, 179] width 92 height 19
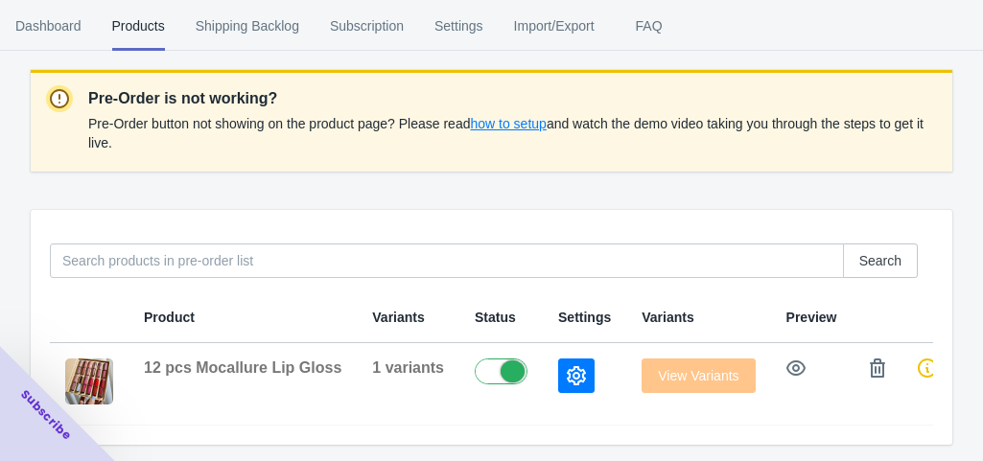
scroll to position [170, 0]
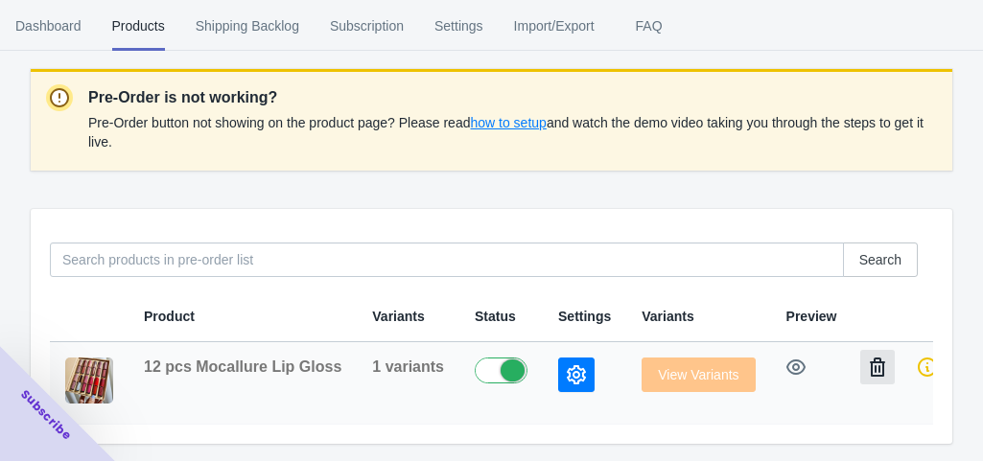
click at [868, 369] on icon "button" at bounding box center [877, 367] width 19 height 19
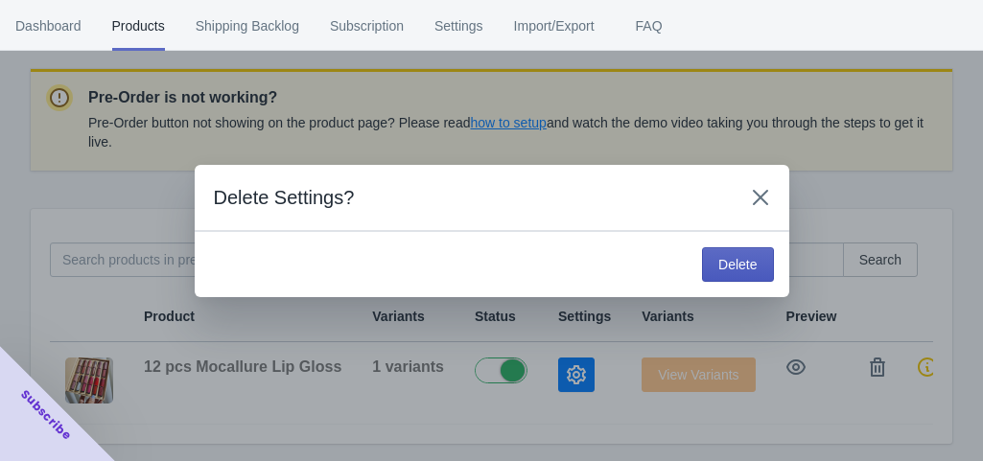
click at [736, 252] on button "Delete" at bounding box center [737, 264] width 71 height 35
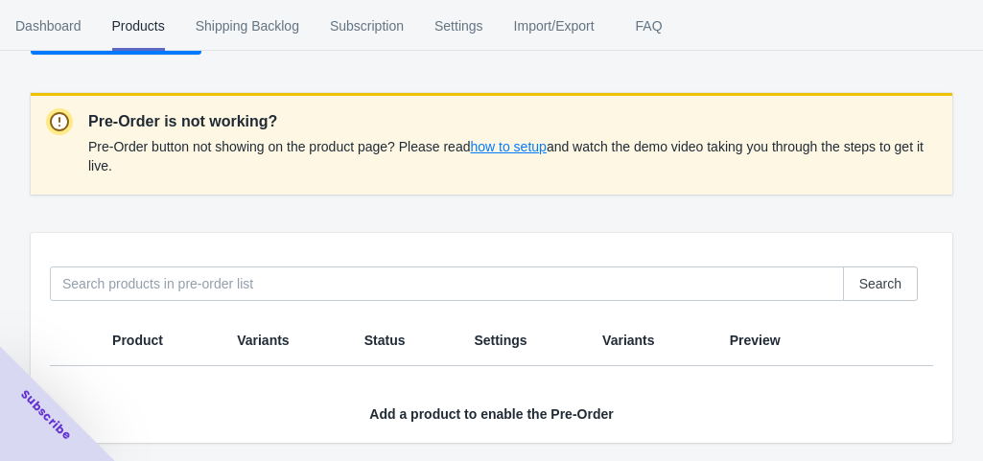
scroll to position [0, 0]
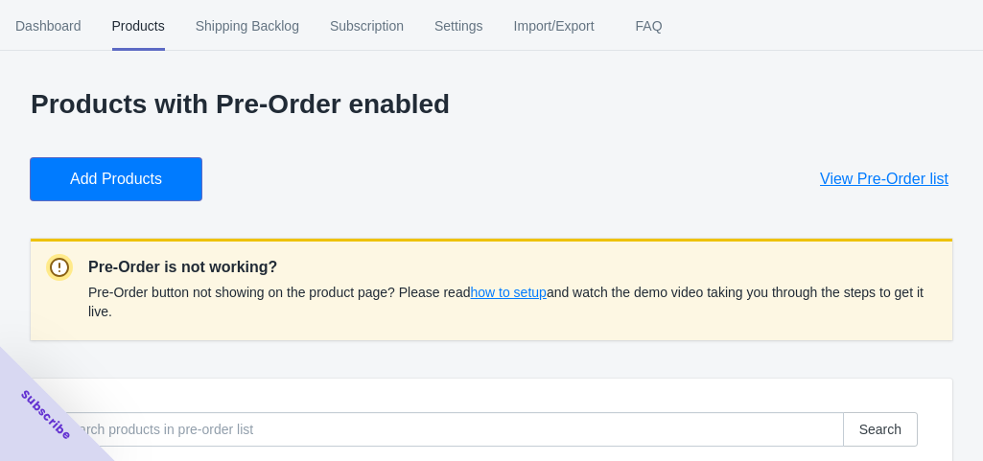
click at [117, 161] on button "Add Products" at bounding box center [116, 179] width 171 height 42
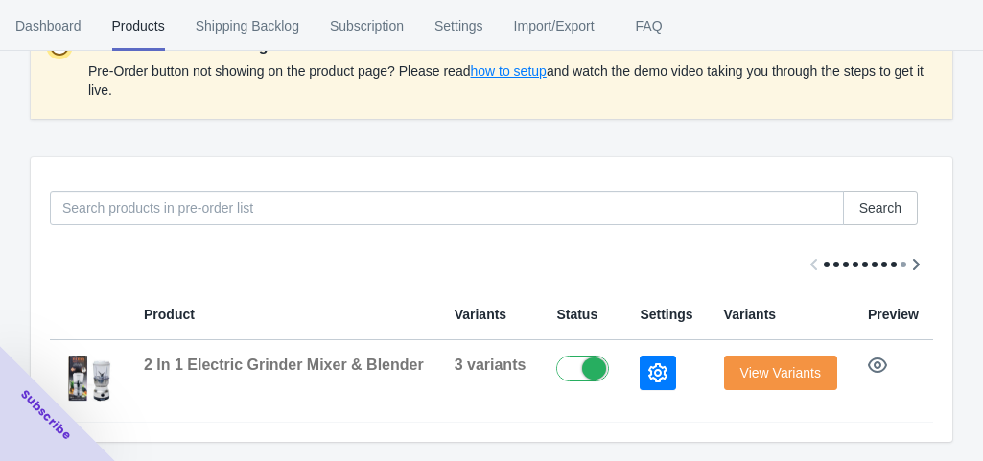
scroll to position [0, 71]
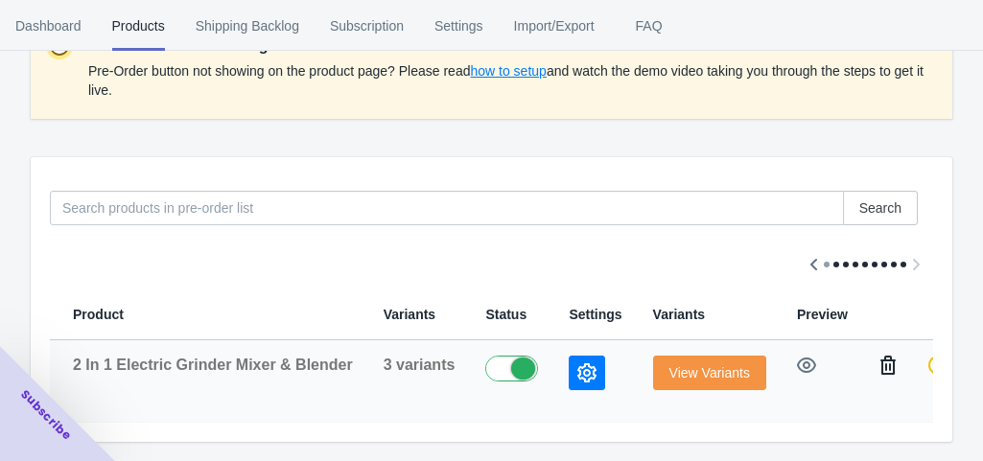
click at [880, 356] on icon "button" at bounding box center [887, 365] width 15 height 19
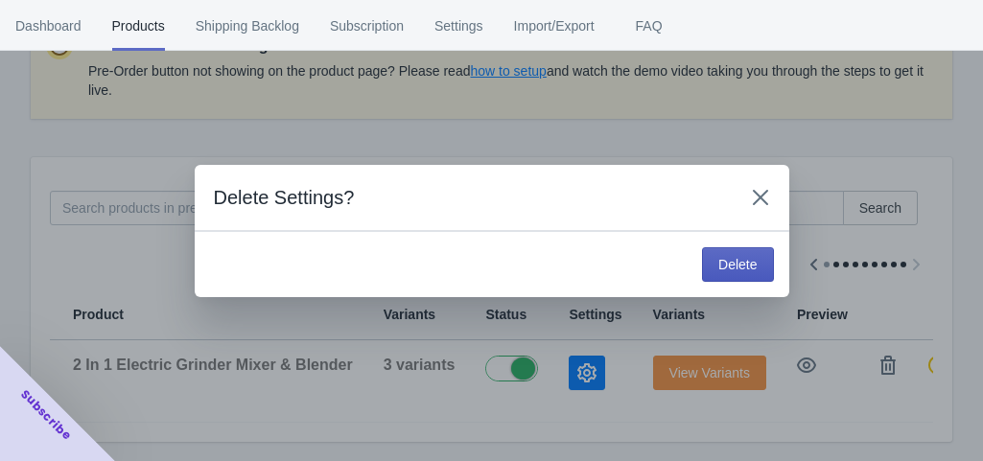
click at [726, 260] on span "Delete" at bounding box center [737, 264] width 38 height 15
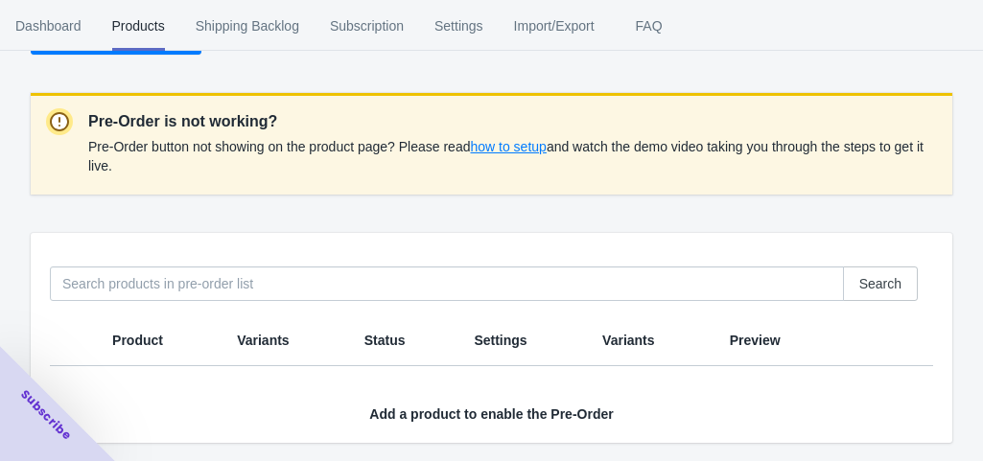
scroll to position [0, 0]
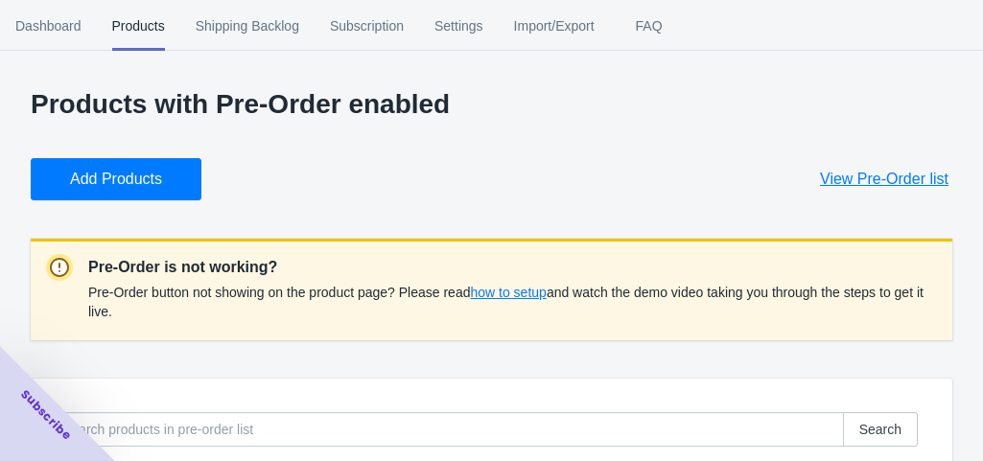
click at [95, 187] on span "Add Products" at bounding box center [116, 179] width 92 height 19
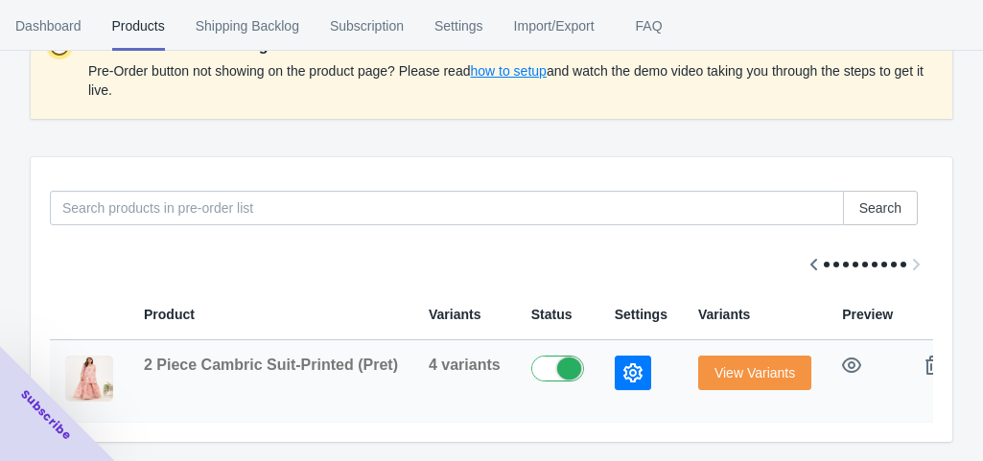
scroll to position [0, 47]
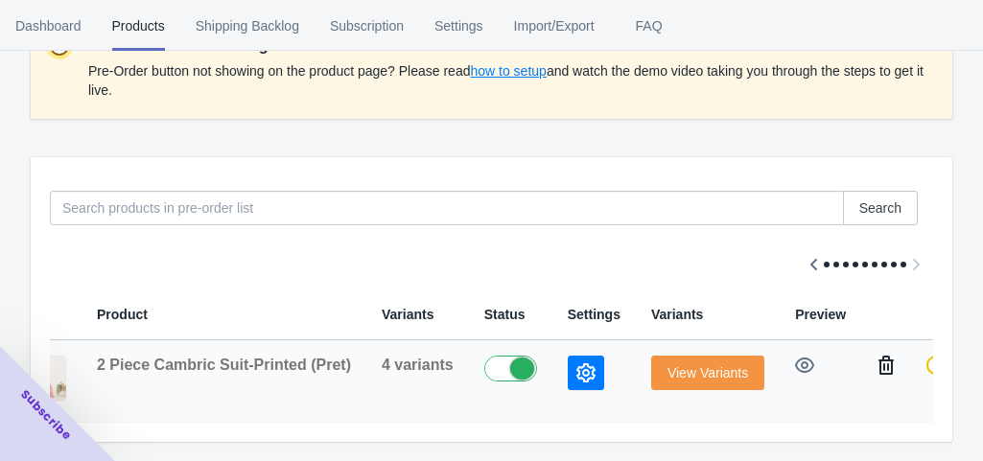
click at [878, 359] on icon "button" at bounding box center [885, 365] width 15 height 19
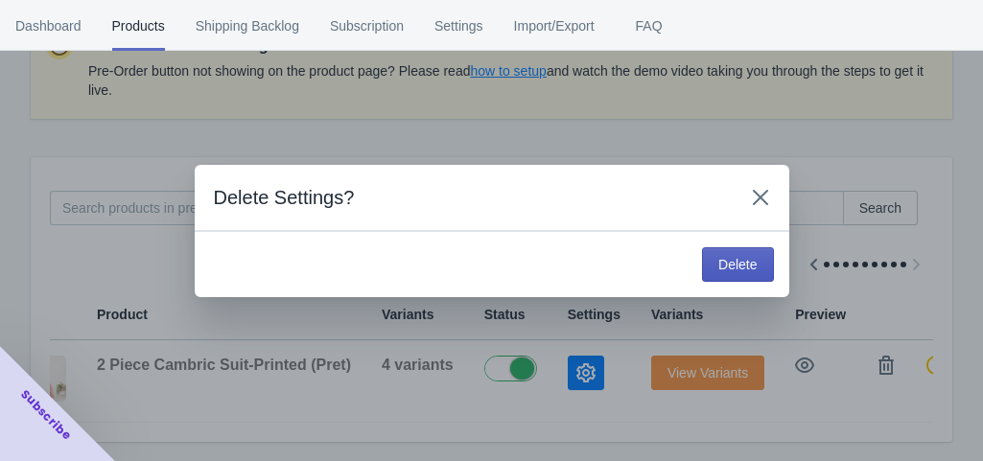
click at [725, 267] on span "Delete" at bounding box center [737, 264] width 38 height 15
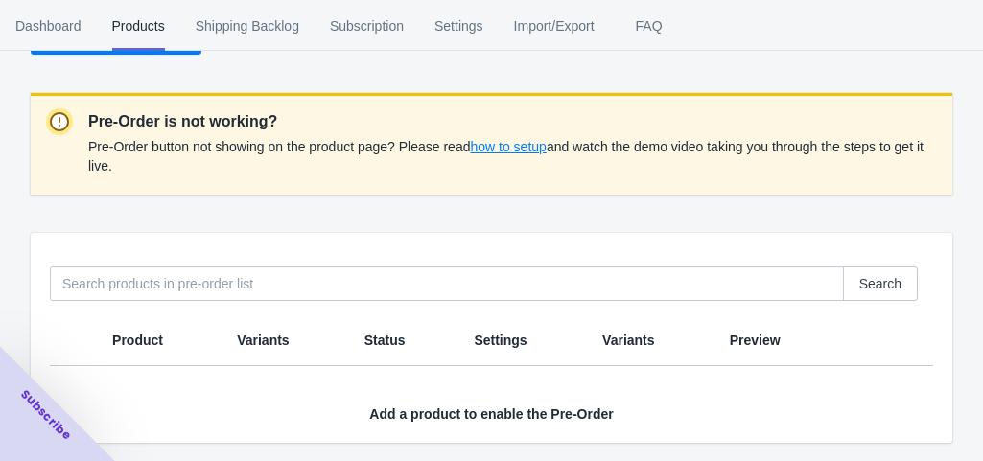
scroll to position [0, 0]
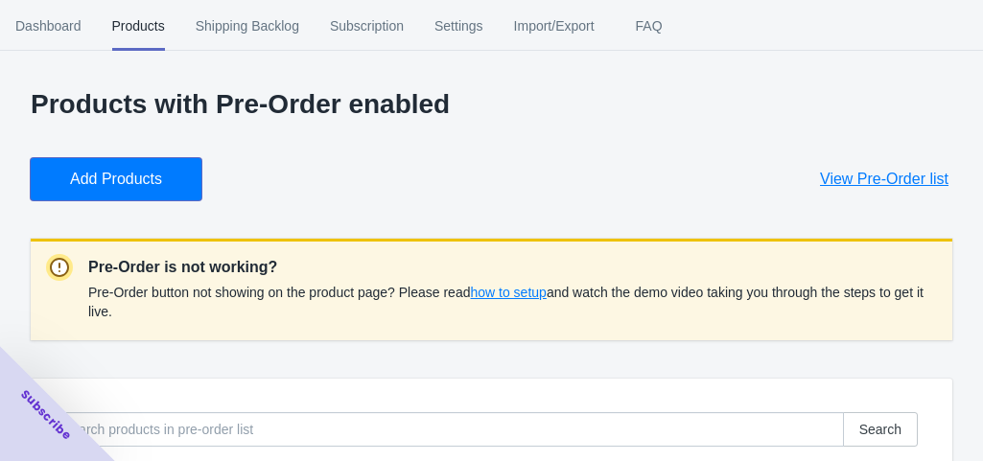
click at [178, 174] on button "Add Products" at bounding box center [116, 179] width 171 height 42
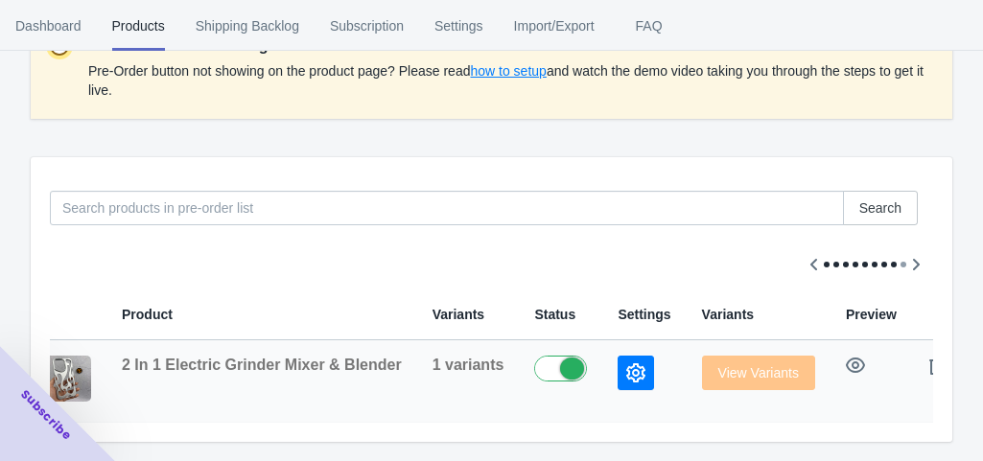
scroll to position [0, 68]
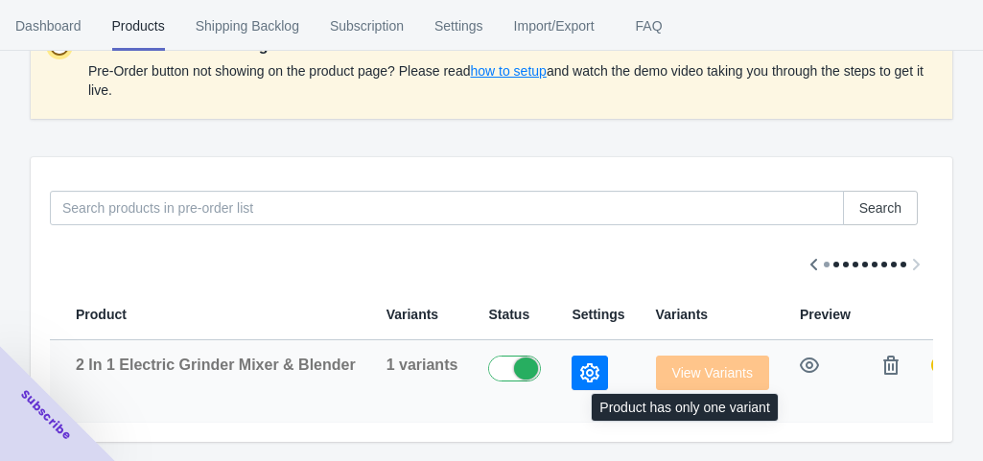
click at [704, 365] on span "View Variants" at bounding box center [712, 372] width 113 height 15
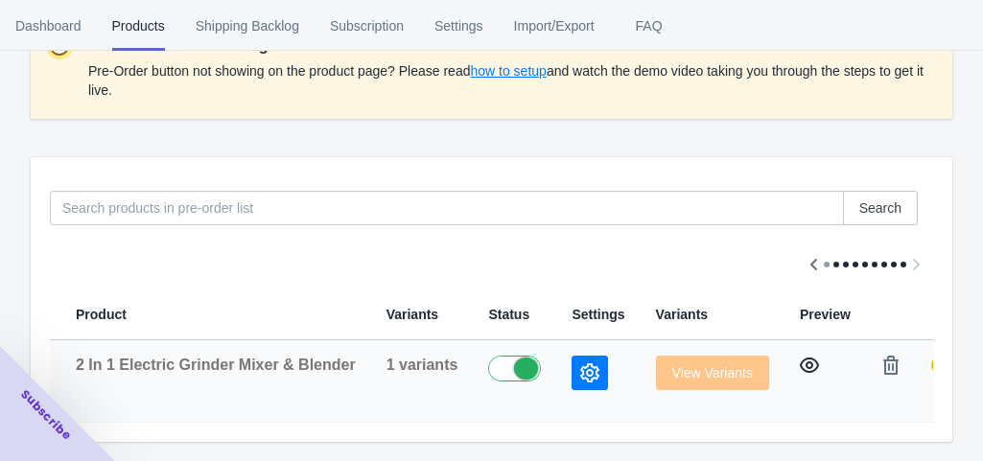
click at [800, 358] on icon "button" at bounding box center [809, 365] width 19 height 15
